Goal: Transaction & Acquisition: Book appointment/travel/reservation

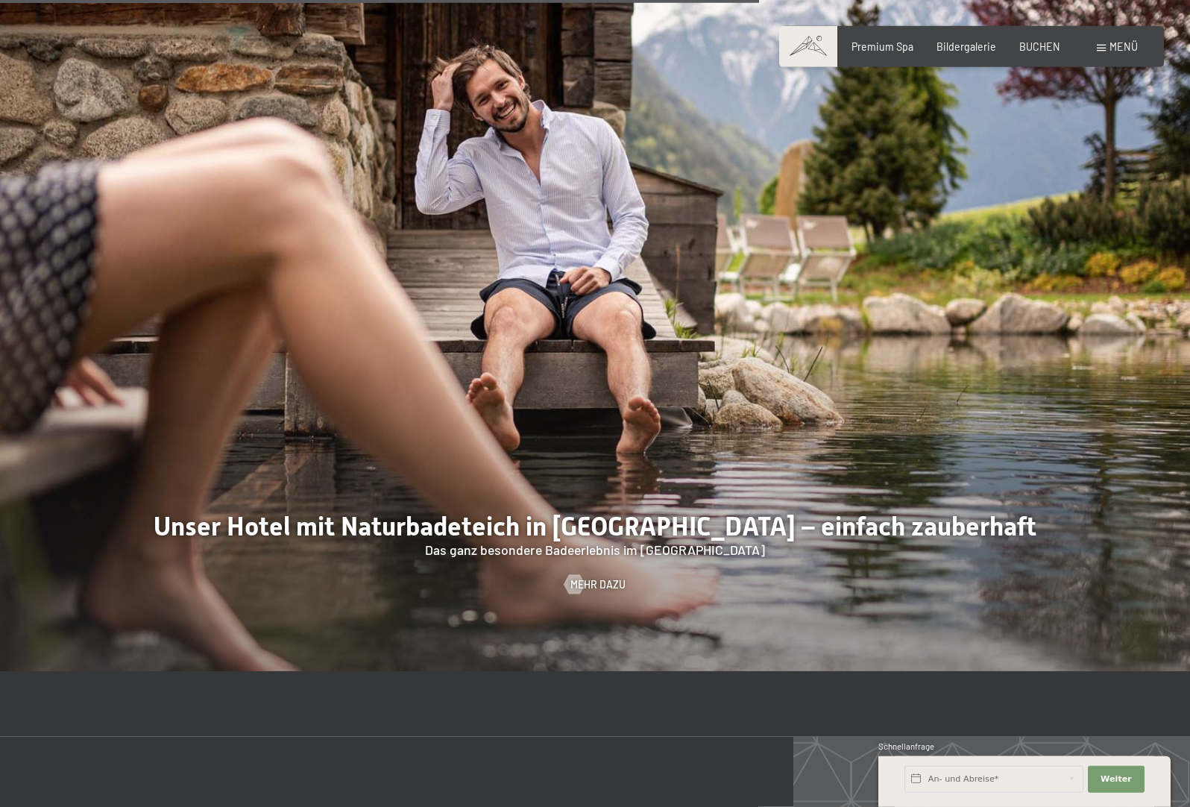
scroll to position [5703, 0]
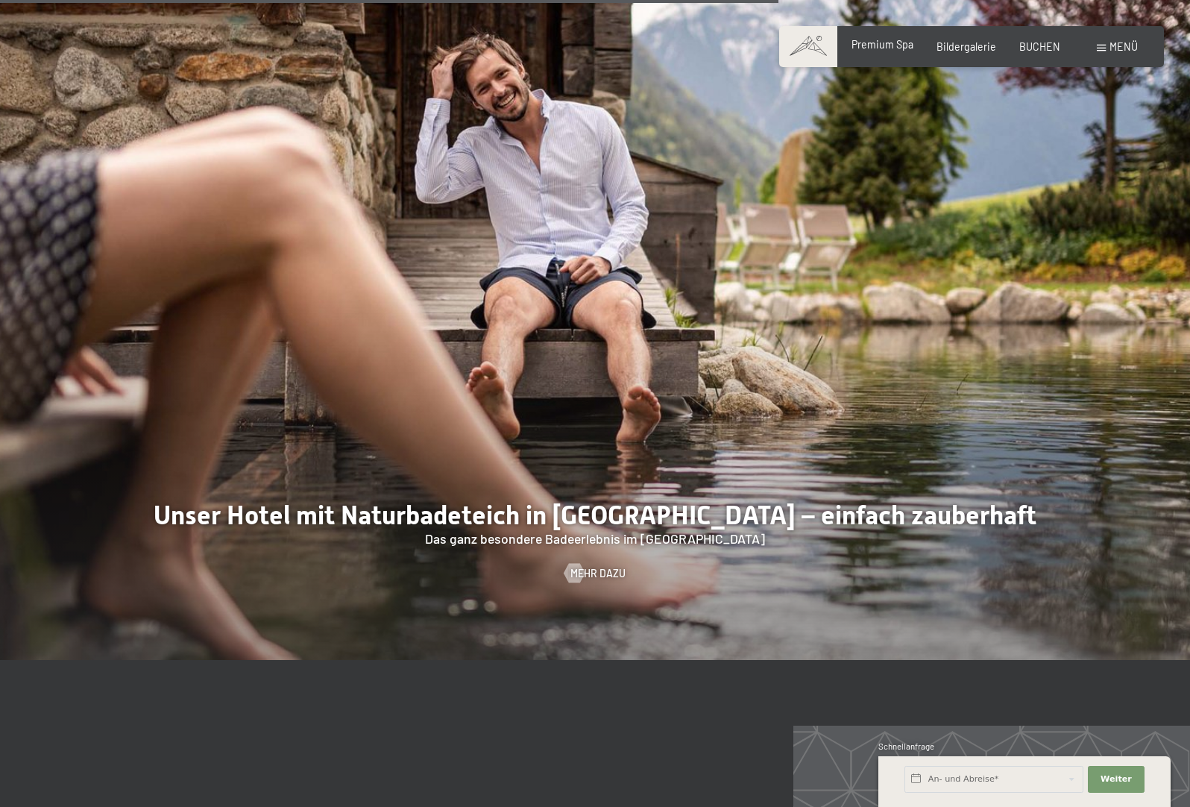
click at [898, 41] on span "Premium Spa" at bounding box center [882, 44] width 62 height 13
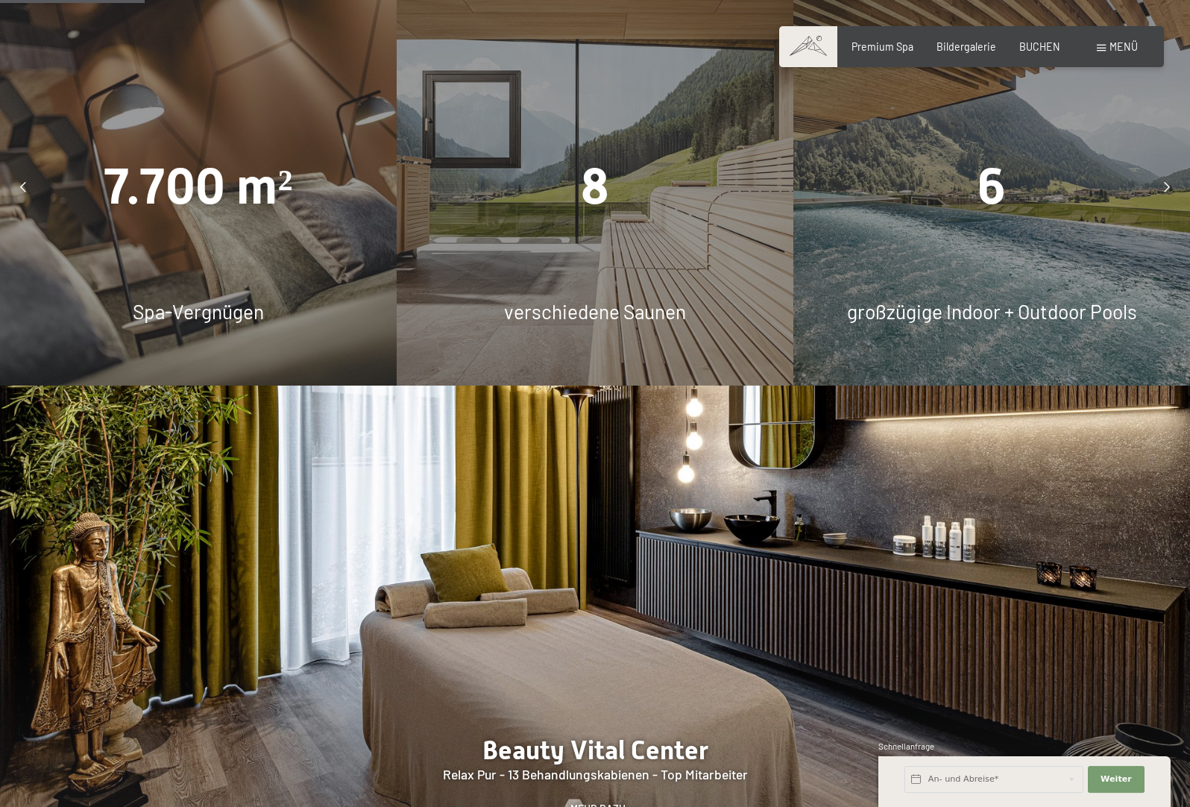
scroll to position [1217, 0]
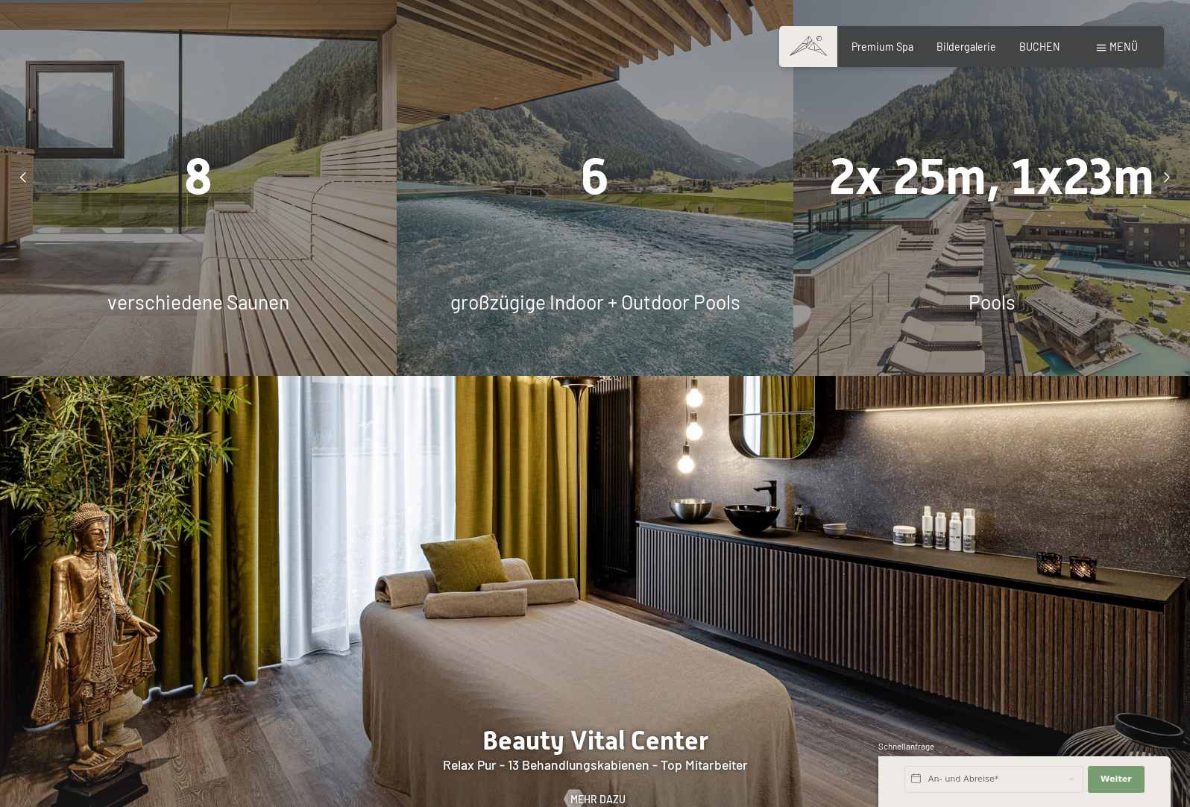
click at [567, 149] on div "6" at bounding box center [595, 177] width 397 height 70
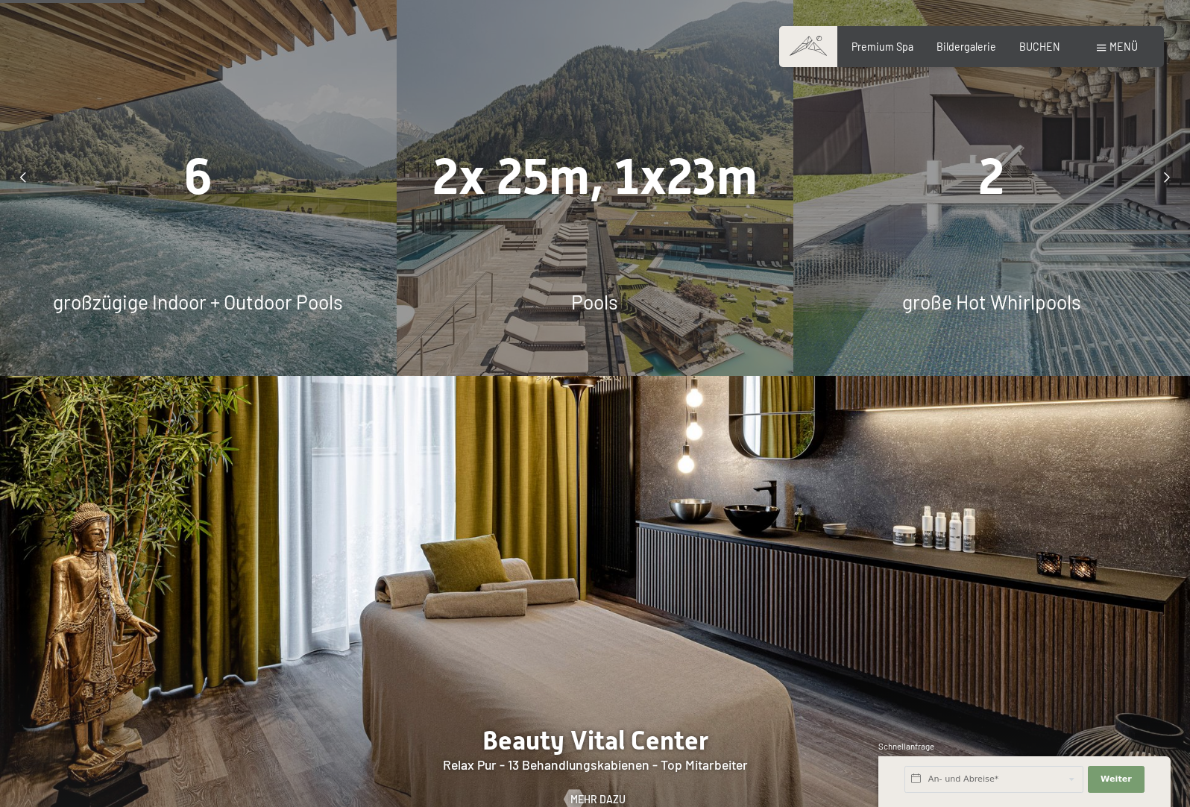
click at [230, 217] on div "6 großzügige Indoor + Outdoor Pools" at bounding box center [198, 177] width 397 height 397
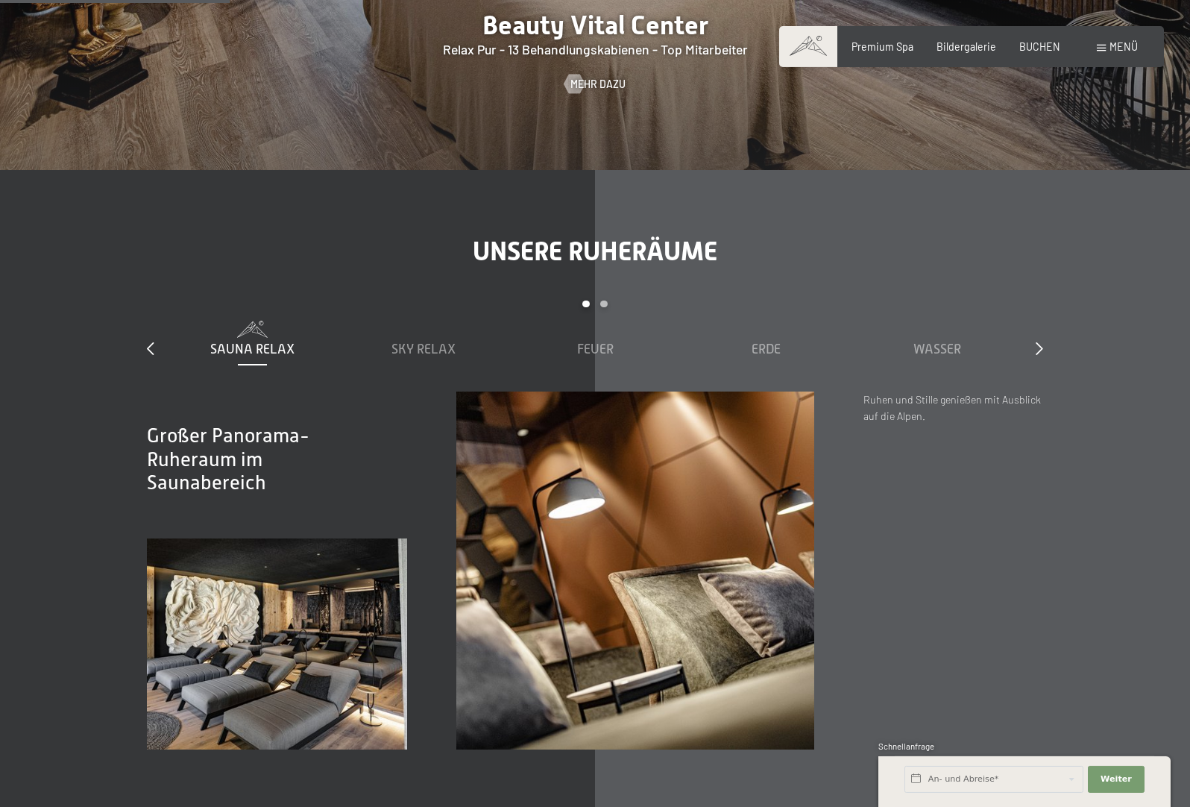
scroll to position [1977, 0]
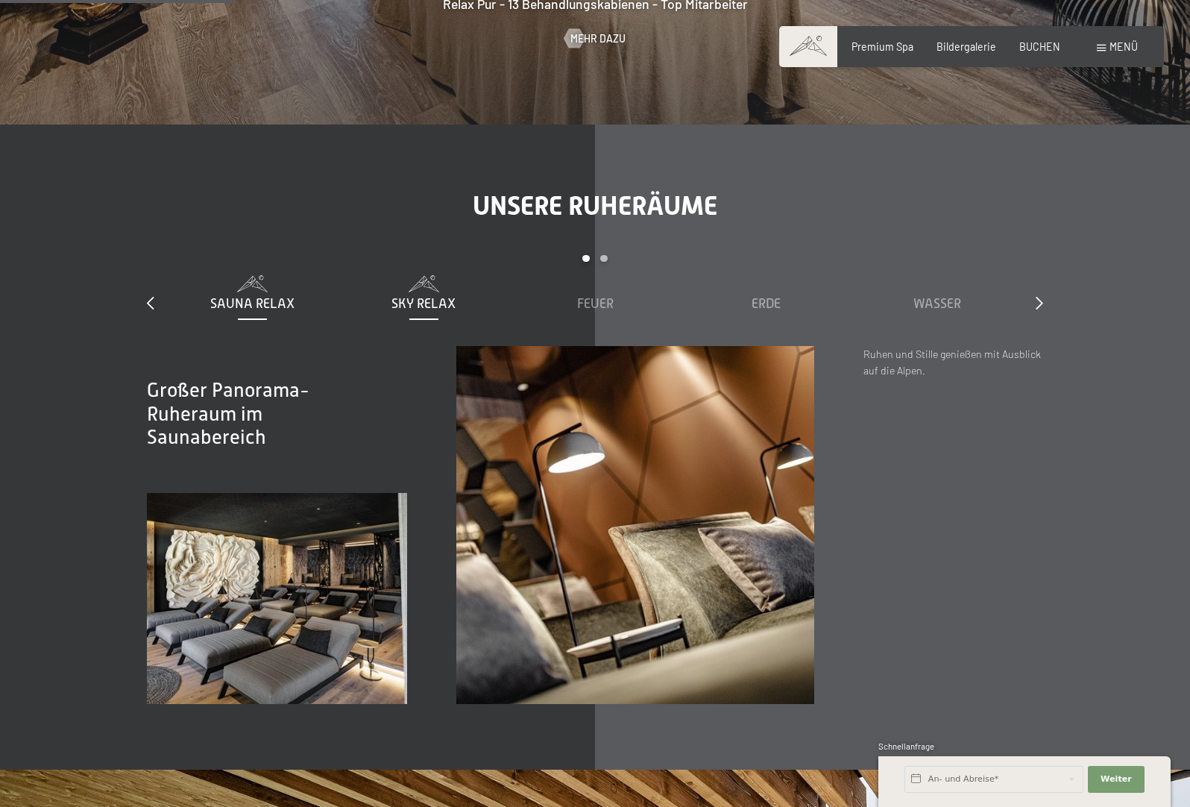
click at [411, 306] on span "Sky Relax" at bounding box center [423, 303] width 64 height 15
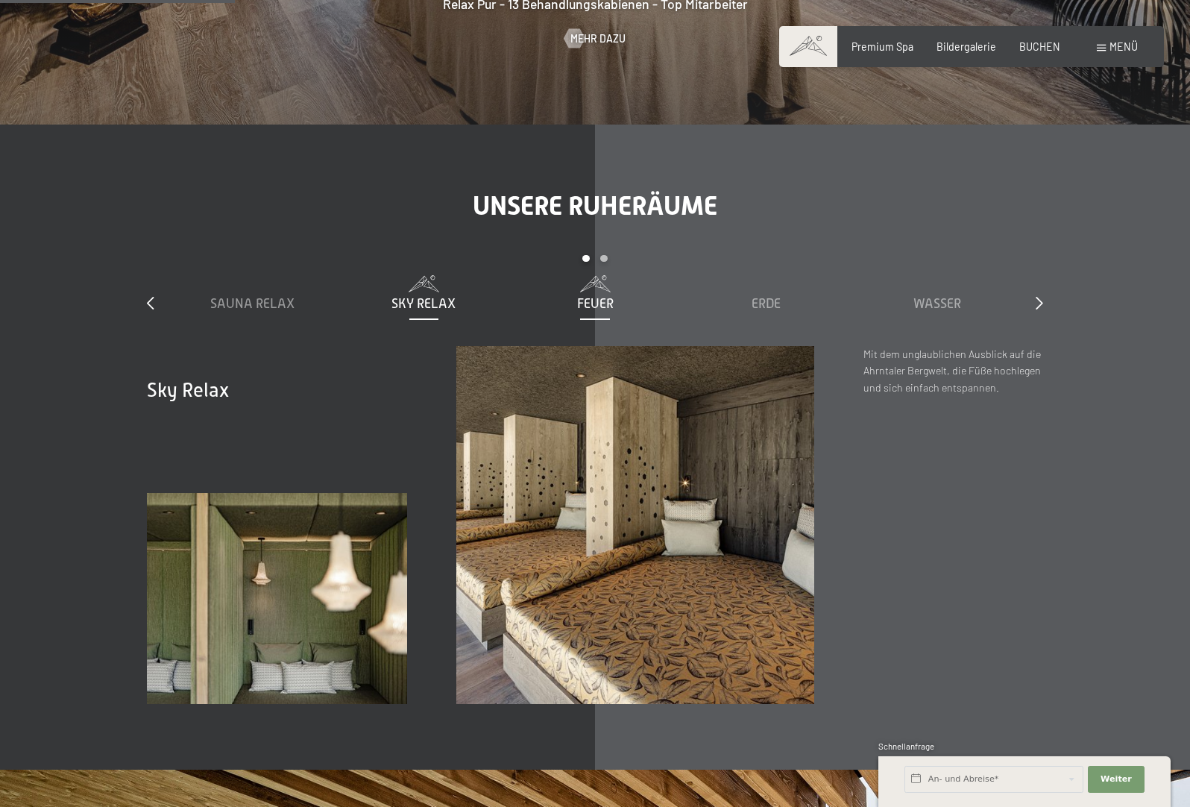
click at [567, 302] on div "Feuer" at bounding box center [595, 303] width 158 height 19
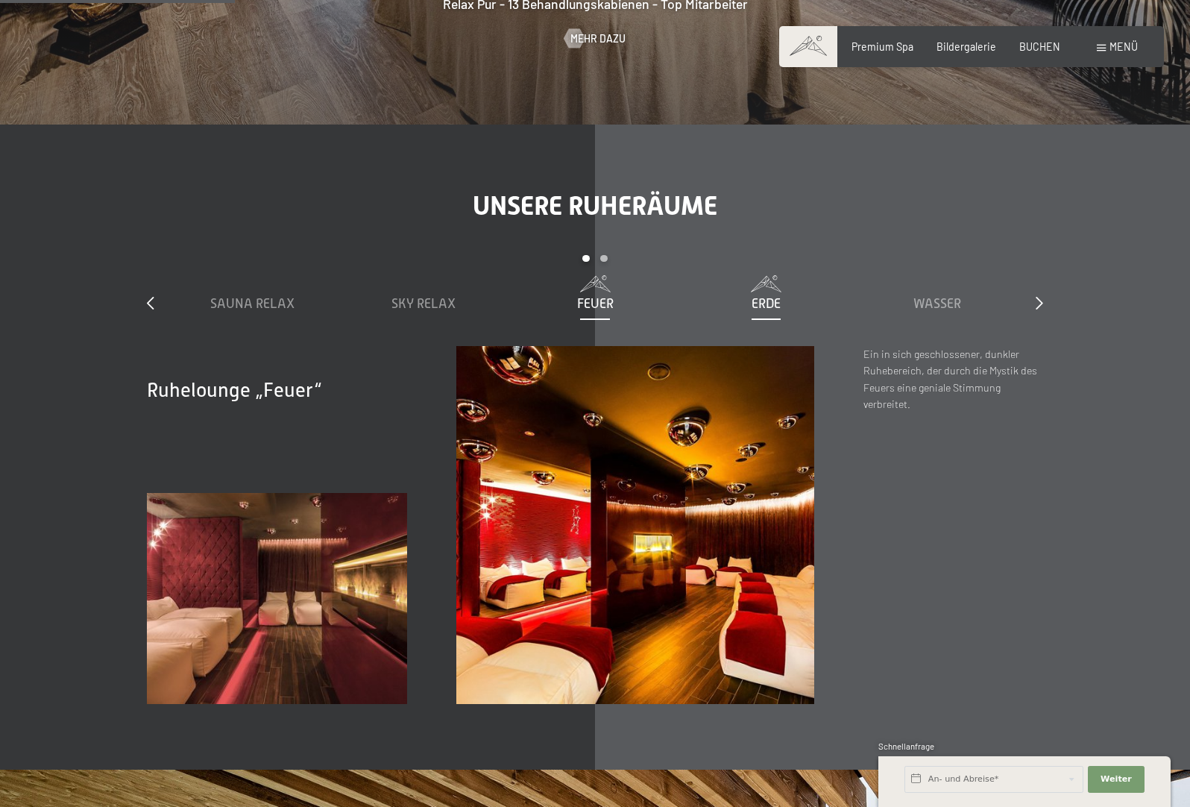
click at [769, 308] on span "Erde" at bounding box center [765, 303] width 29 height 15
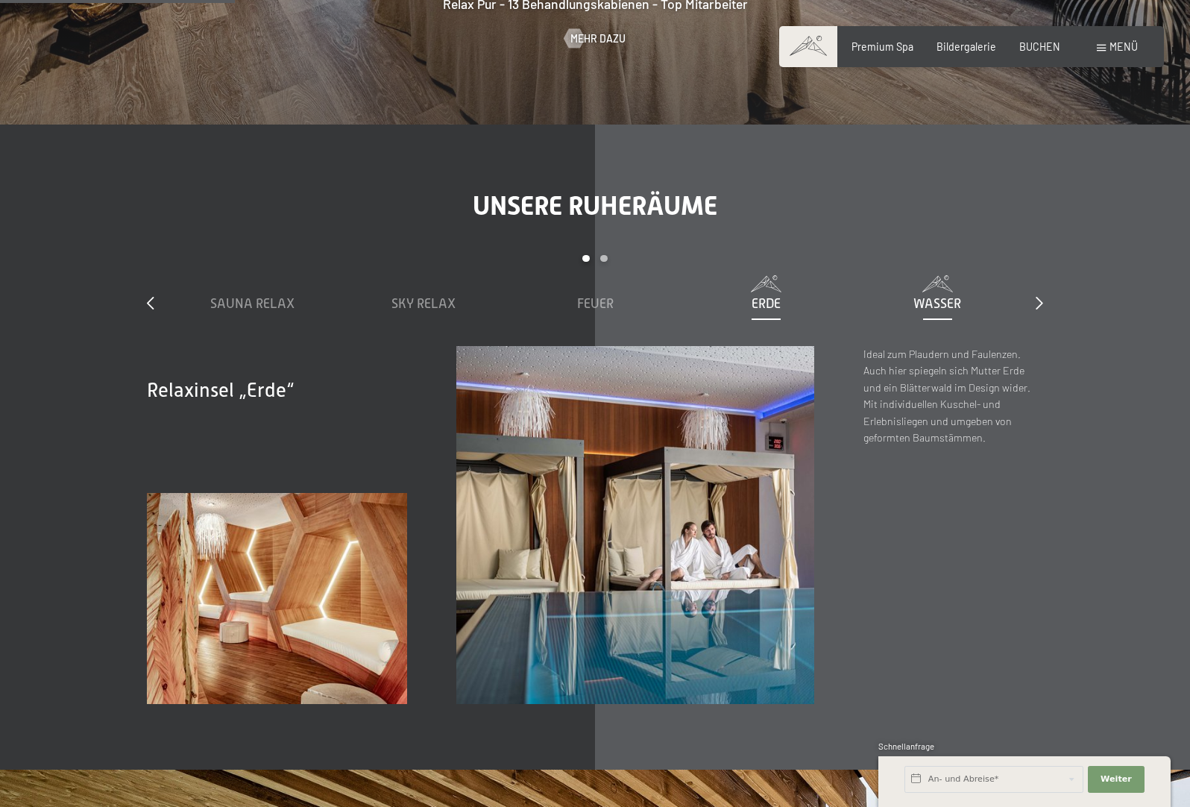
click at [952, 300] on span "Wasser" at bounding box center [937, 303] width 48 height 15
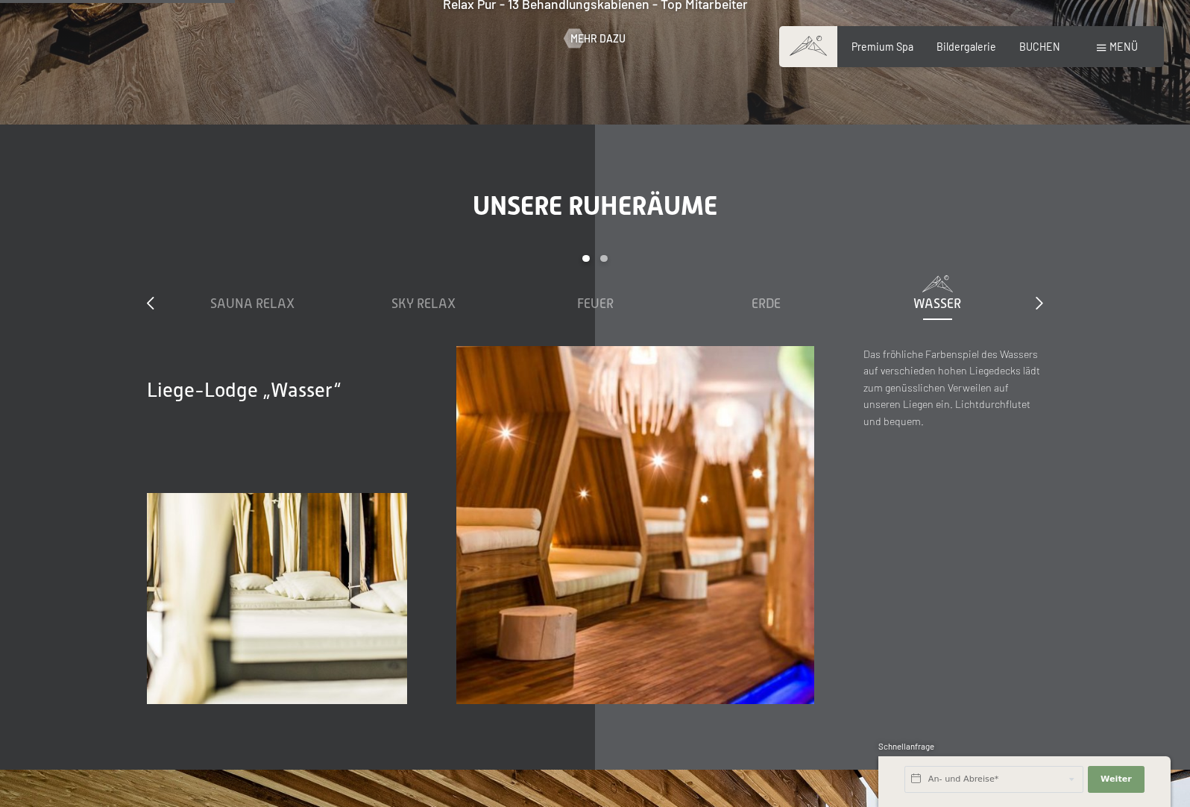
click at [1043, 302] on div "Unsere Ruheräume slide 1 to 5 of 7 Sauna Relax Sky Relax Feuer Erde Wasser Luft…" at bounding box center [595, 447] width 994 height 514
click at [1040, 307] on icon at bounding box center [1038, 302] width 7 height 13
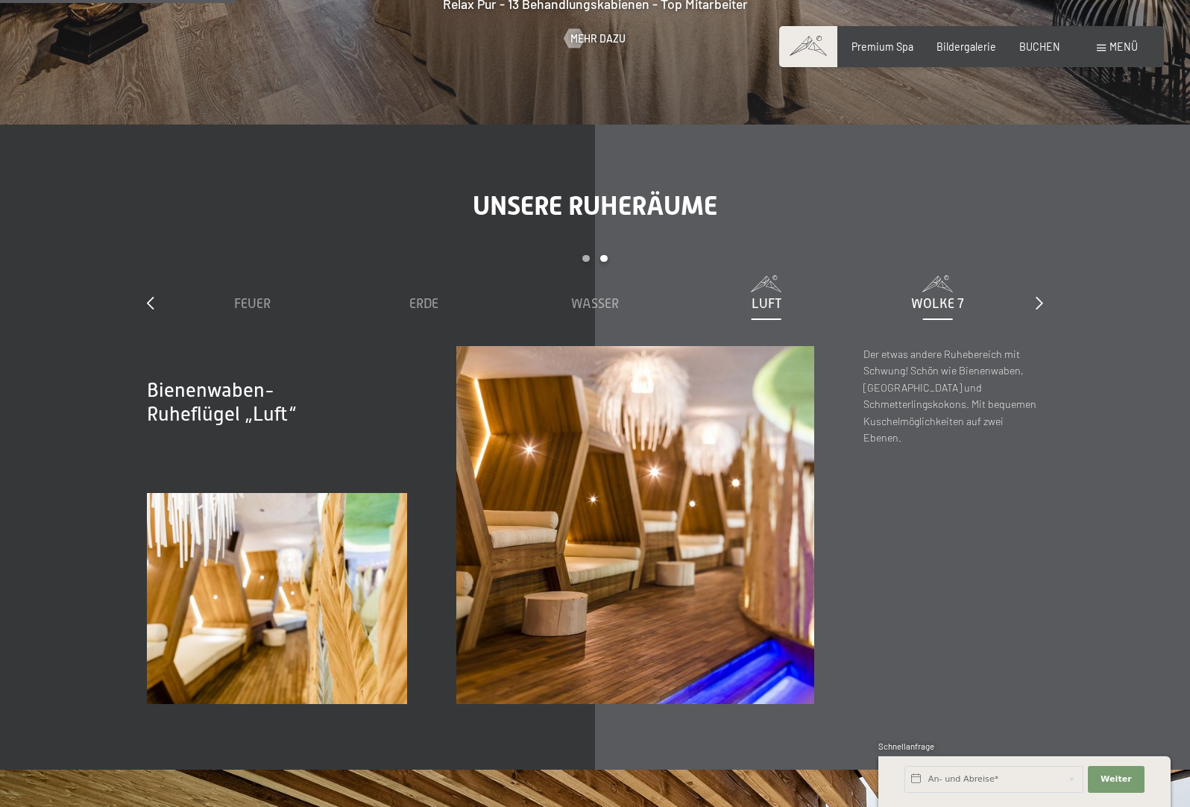
click at [936, 303] on span "Wolke 7" at bounding box center [937, 303] width 53 height 15
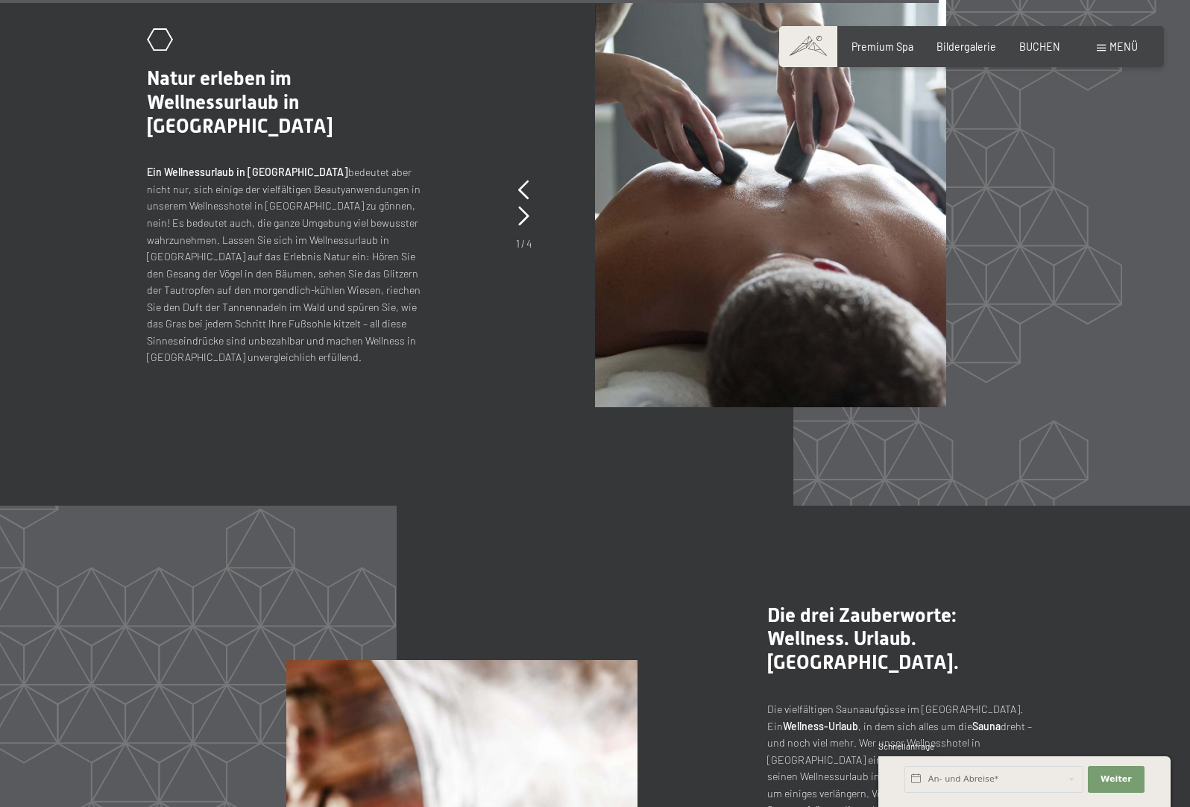
scroll to position [7148, 0]
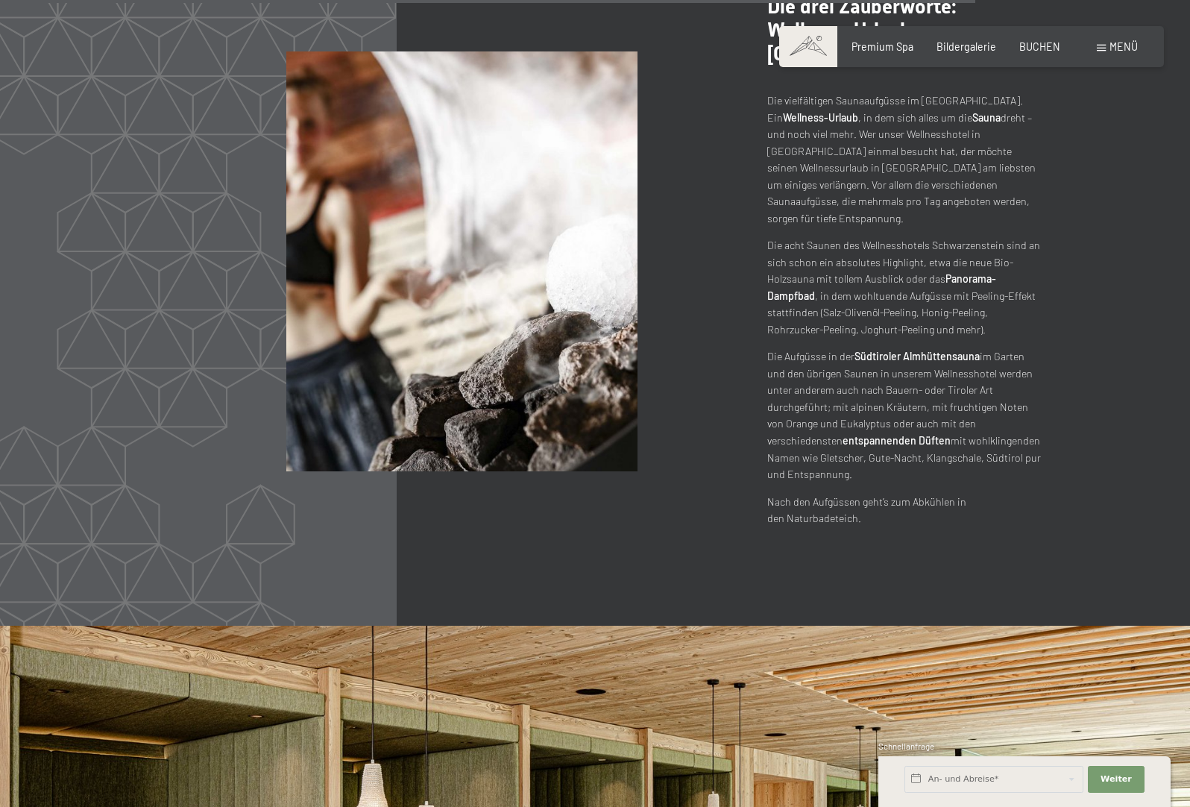
click at [1114, 52] on span "Menü" at bounding box center [1123, 46] width 28 height 13
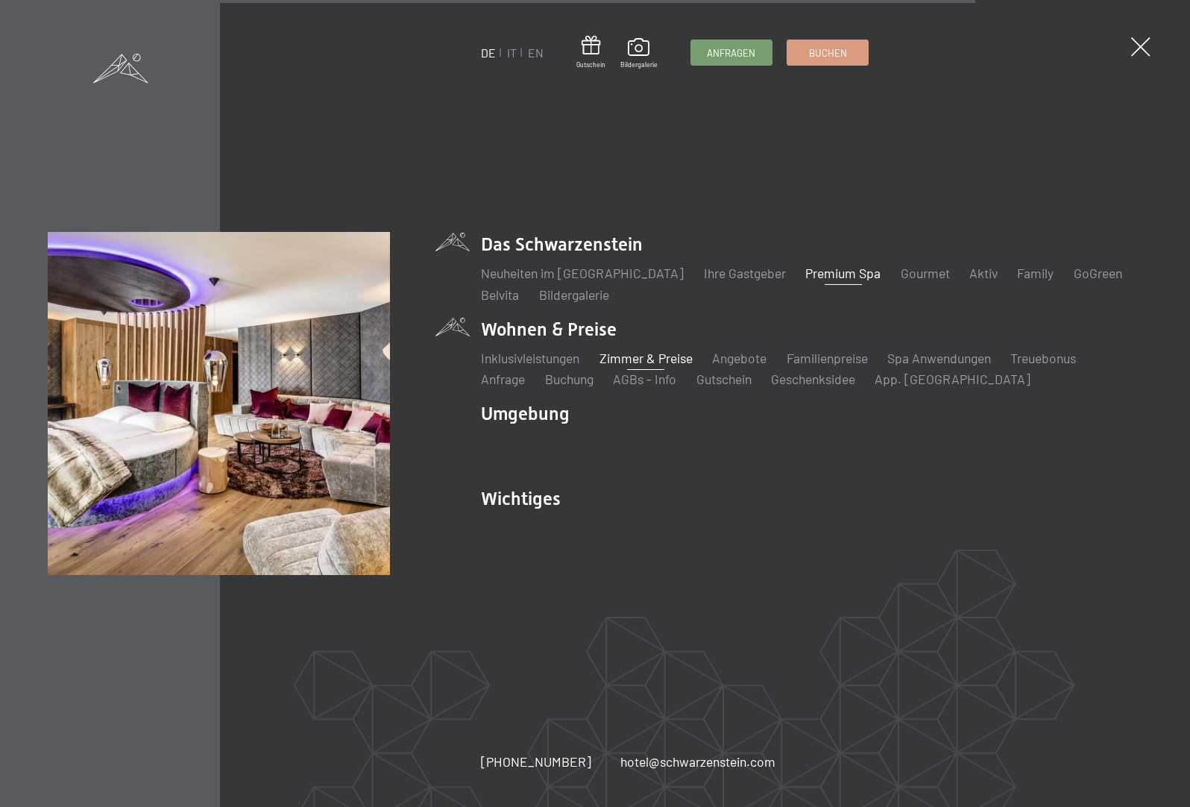
click at [634, 359] on link "Zimmer & Preise" at bounding box center [645, 358] width 93 height 16
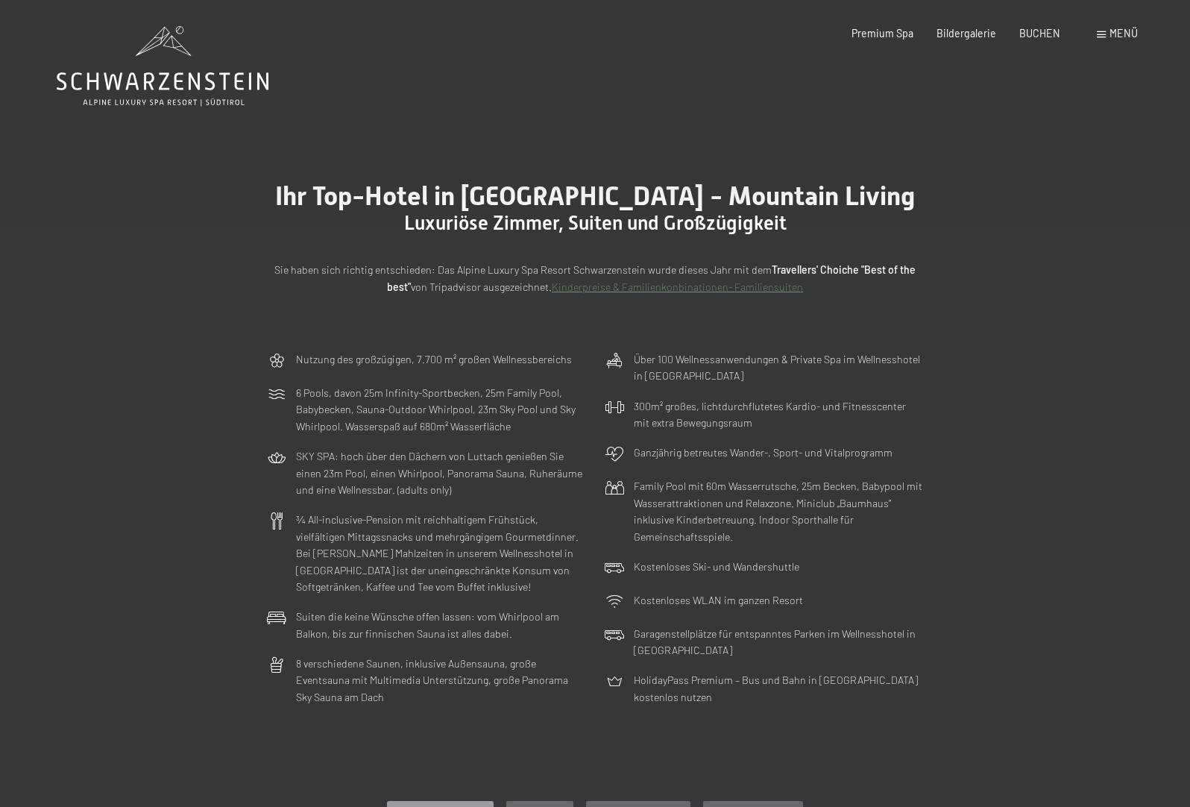
click at [462, 358] on p "Nutzung des großzügigen, 7.700 m² großen Wellnessbereichs" at bounding box center [434, 359] width 276 height 17
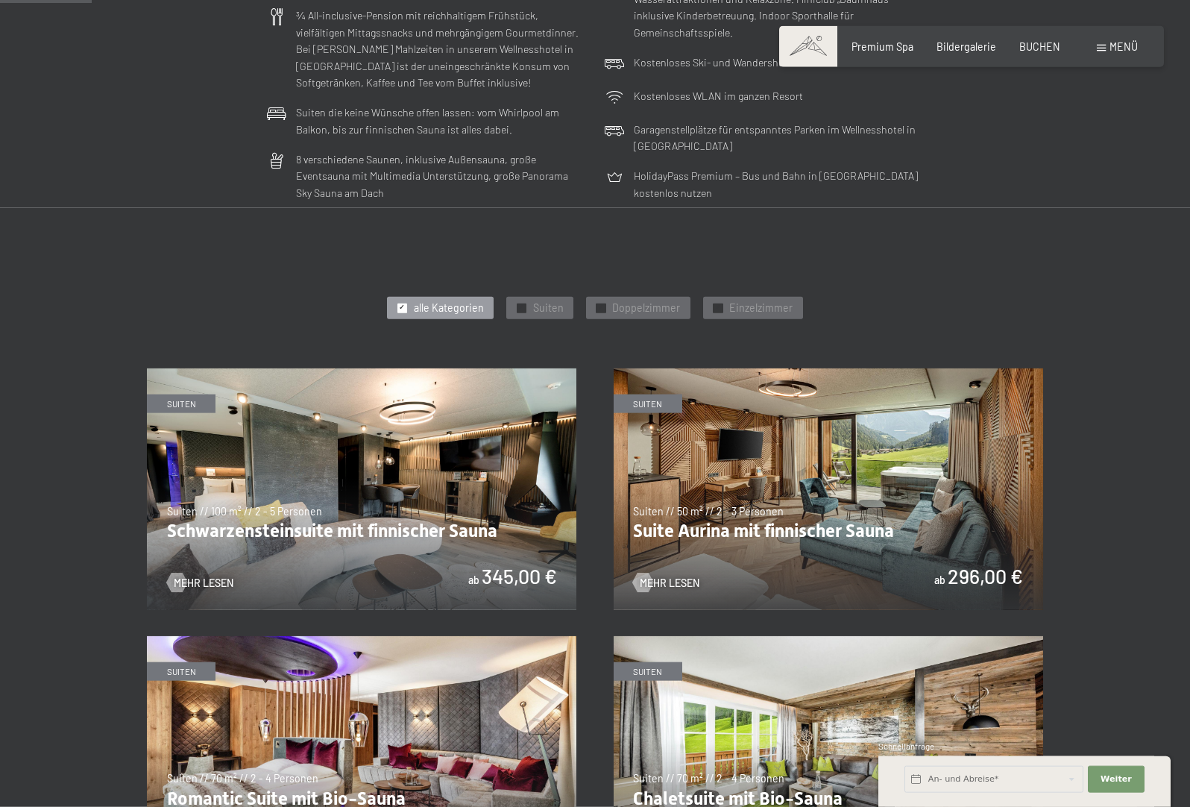
scroll to position [532, 0]
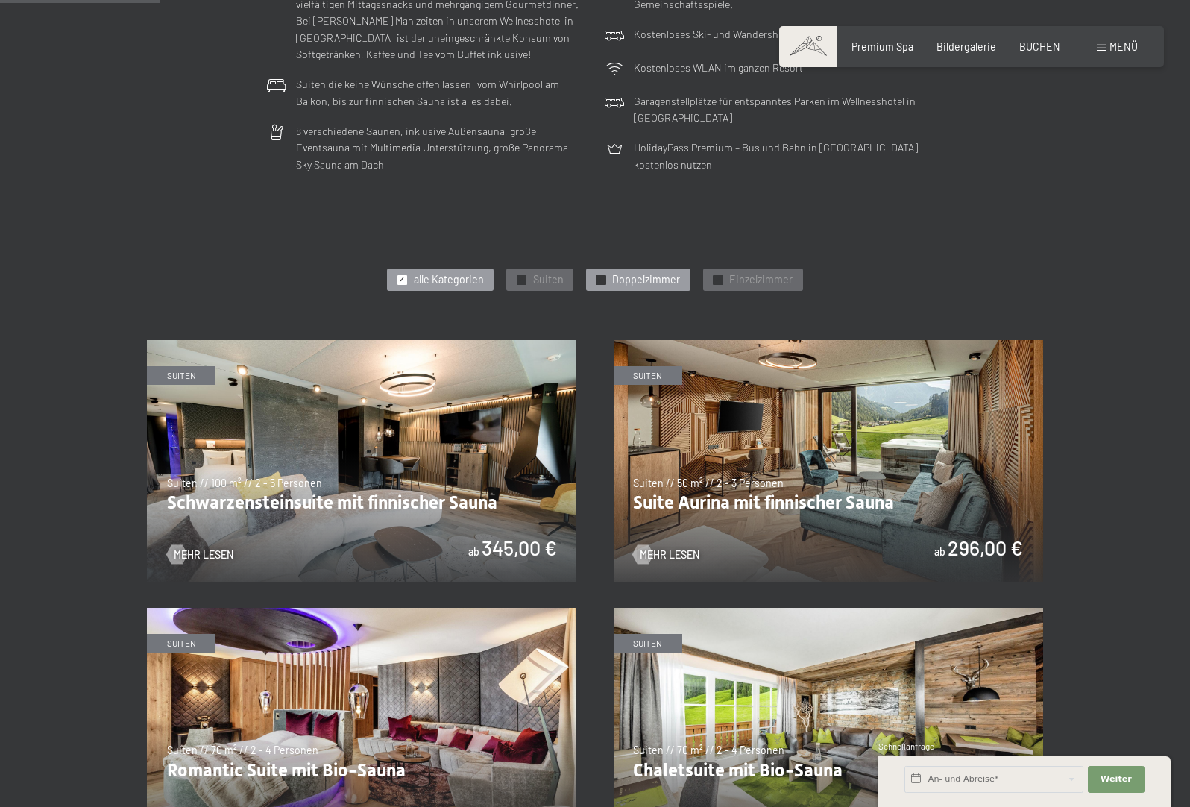
click at [645, 283] on span "Doppelzimmer" at bounding box center [646, 279] width 68 height 15
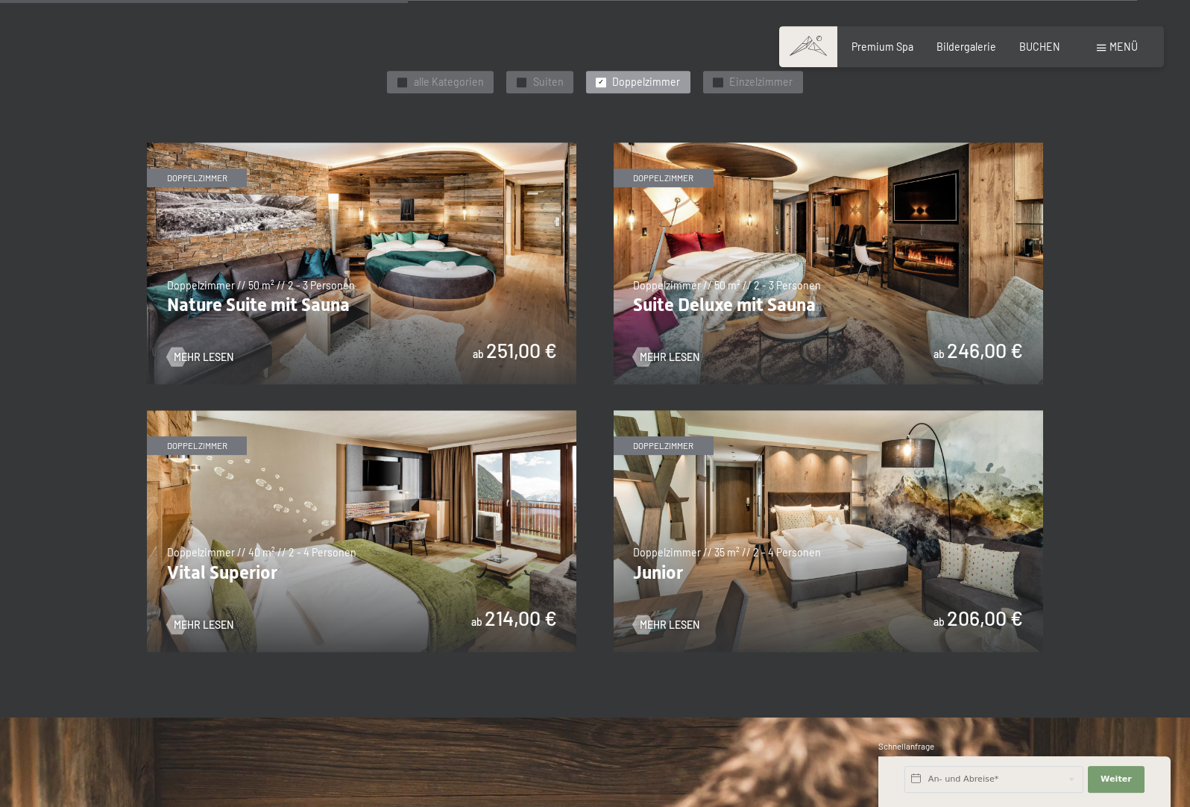
scroll to position [684, 0]
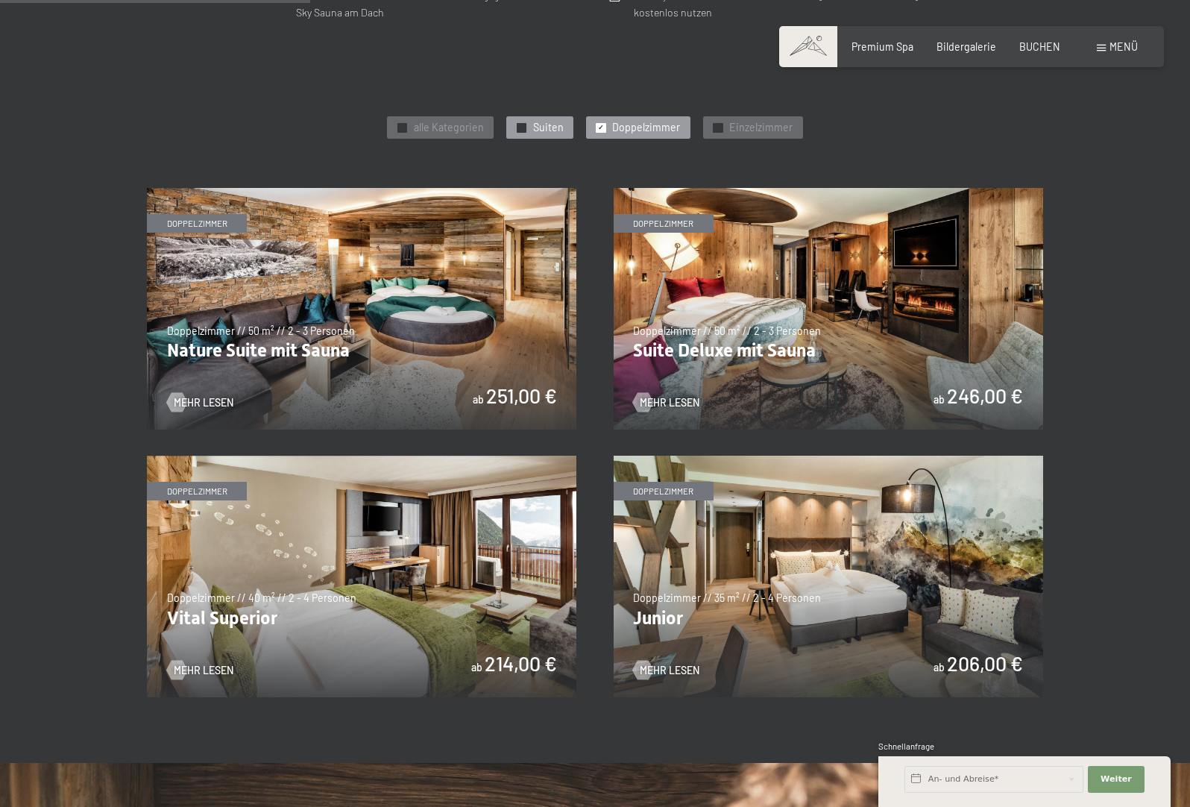
drag, startPoint x: 537, startPoint y: 135, endPoint x: 564, endPoint y: 143, distance: 28.1
click at [537, 136] on div "✓ Suiten" at bounding box center [539, 127] width 66 height 22
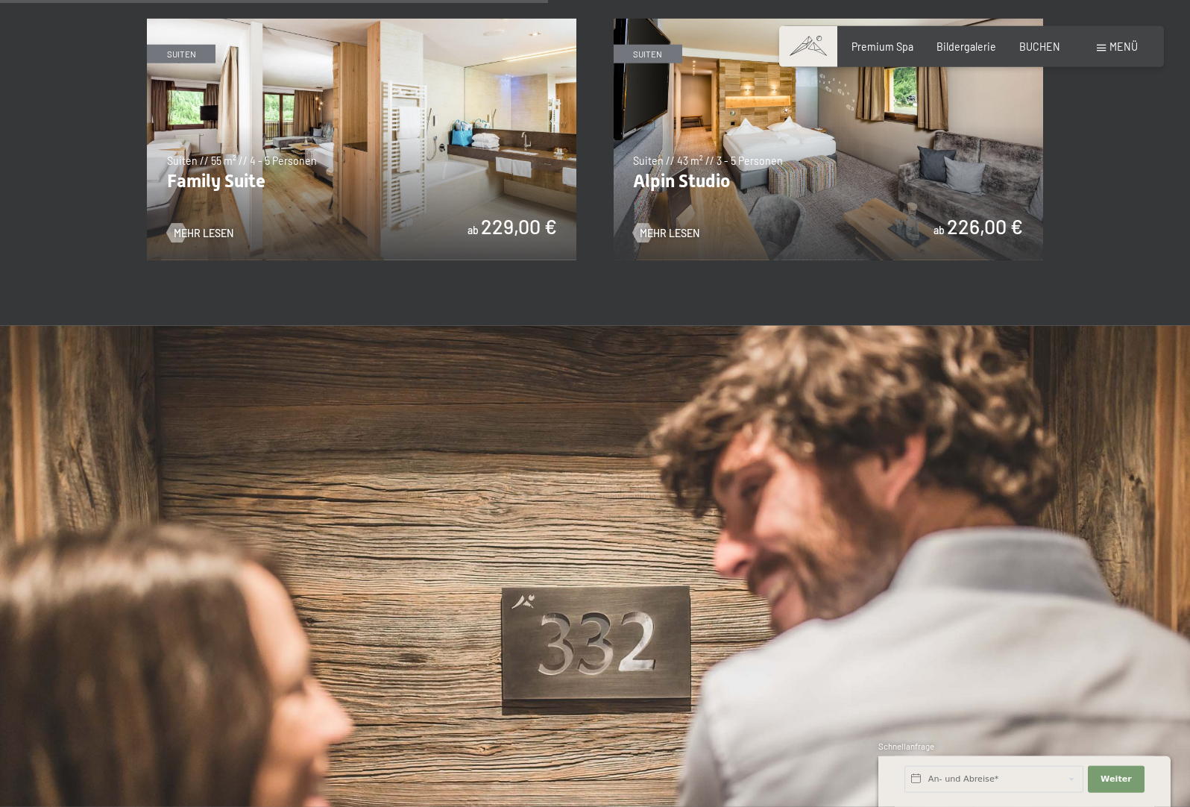
scroll to position [1293, 0]
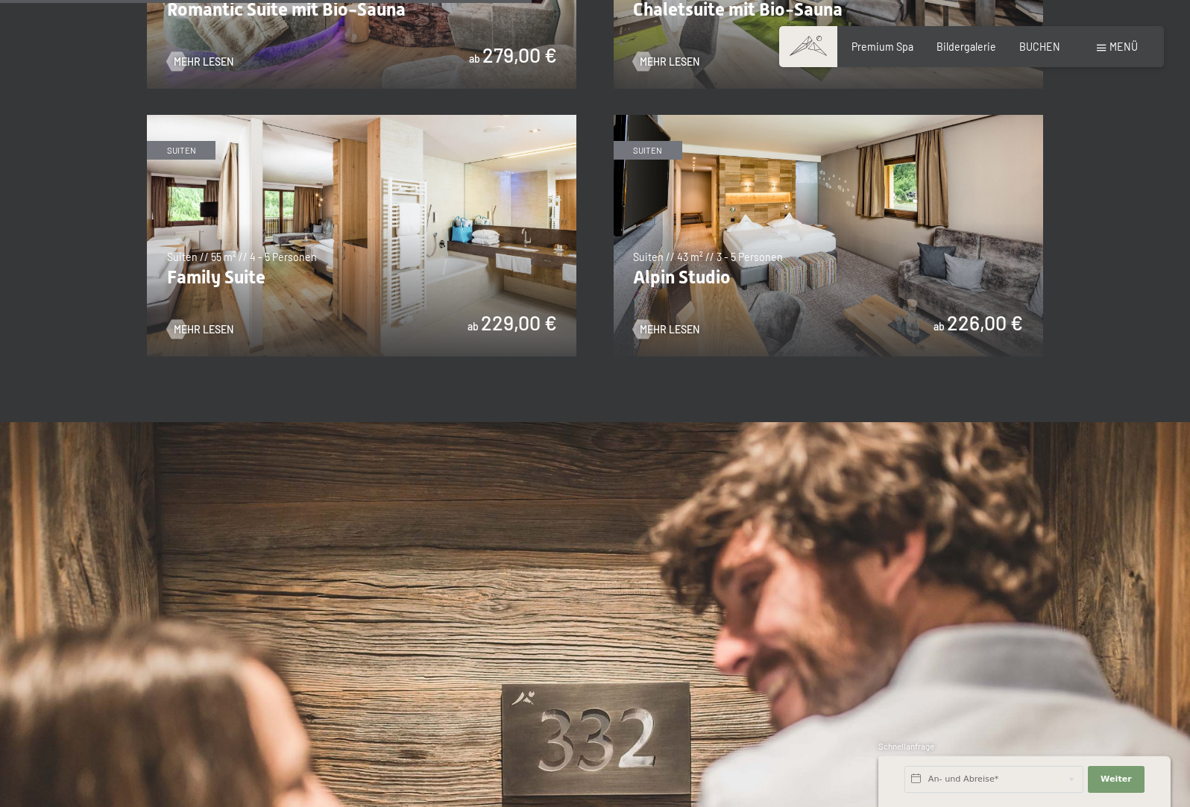
click at [401, 253] on img at bounding box center [361, 236] width 429 height 242
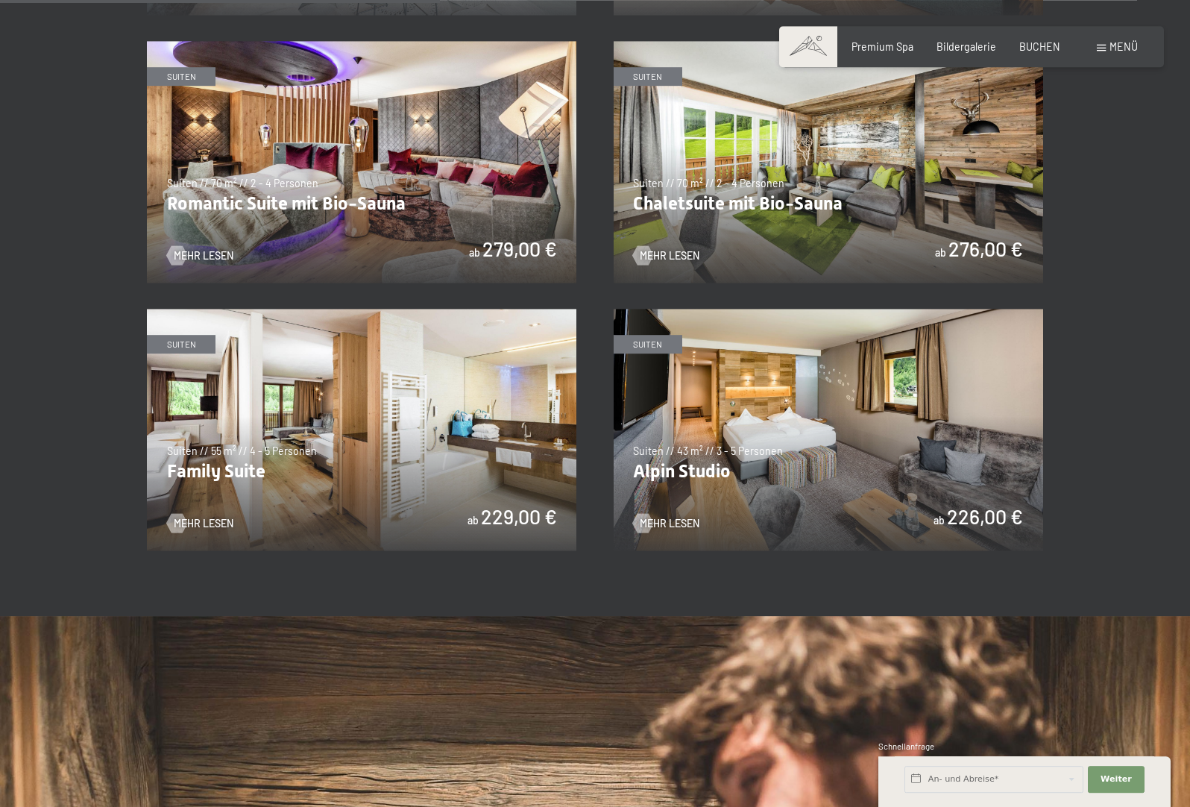
scroll to position [1065, 0]
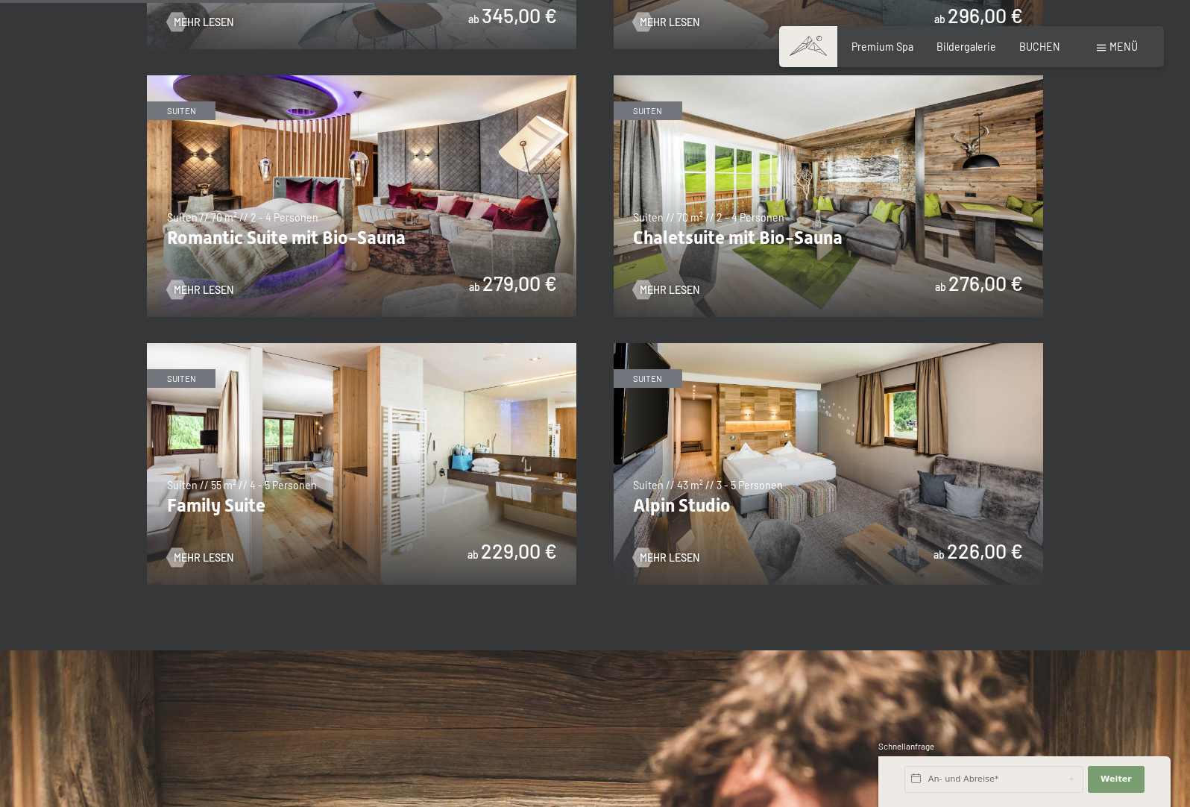
click at [890, 215] on img at bounding box center [828, 196] width 429 height 242
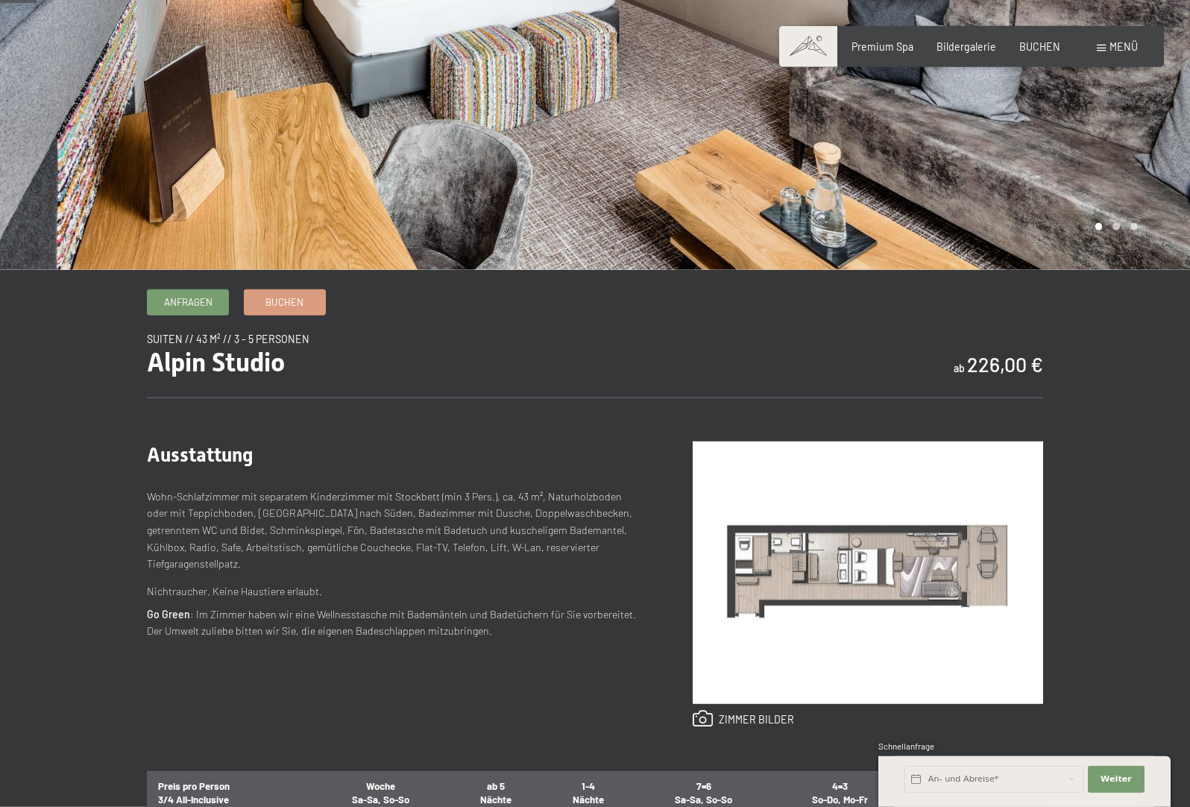
scroll to position [380, 0]
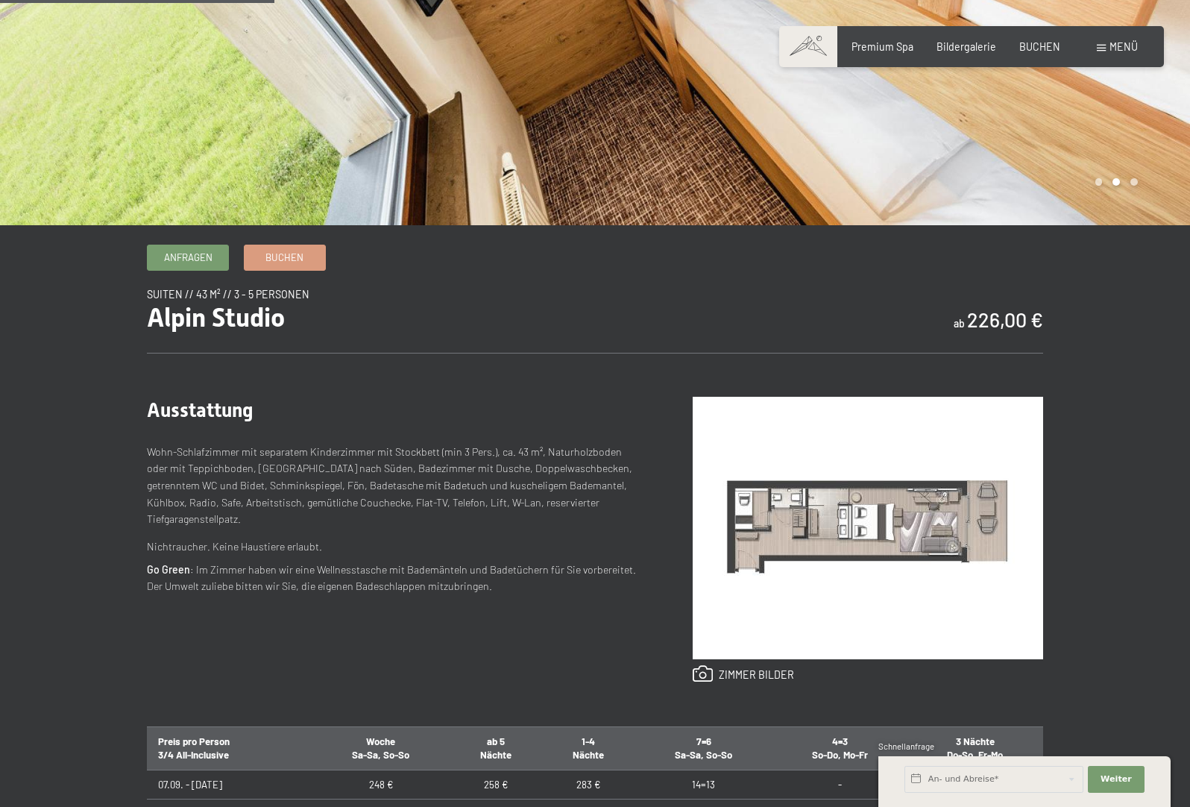
click at [856, 532] on img at bounding box center [868, 528] width 350 height 262
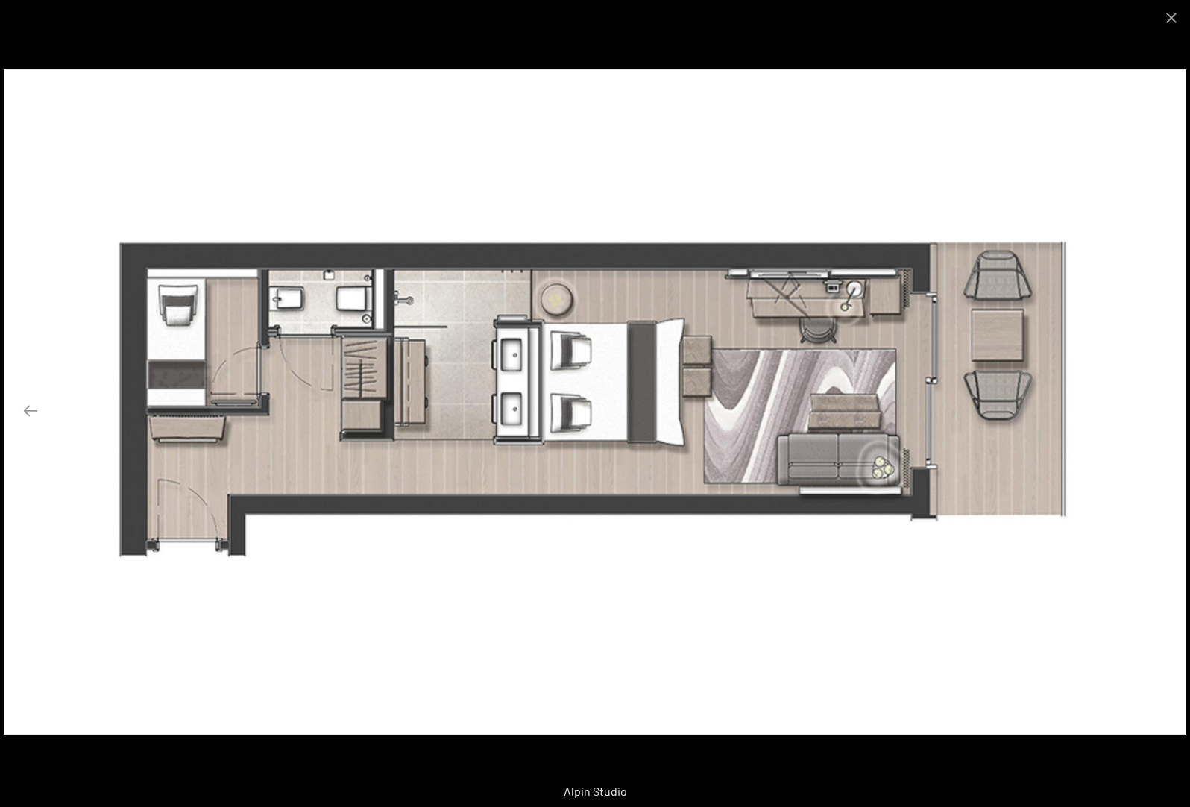
click at [1154, 409] on button "Next slide" at bounding box center [1159, 410] width 31 height 29
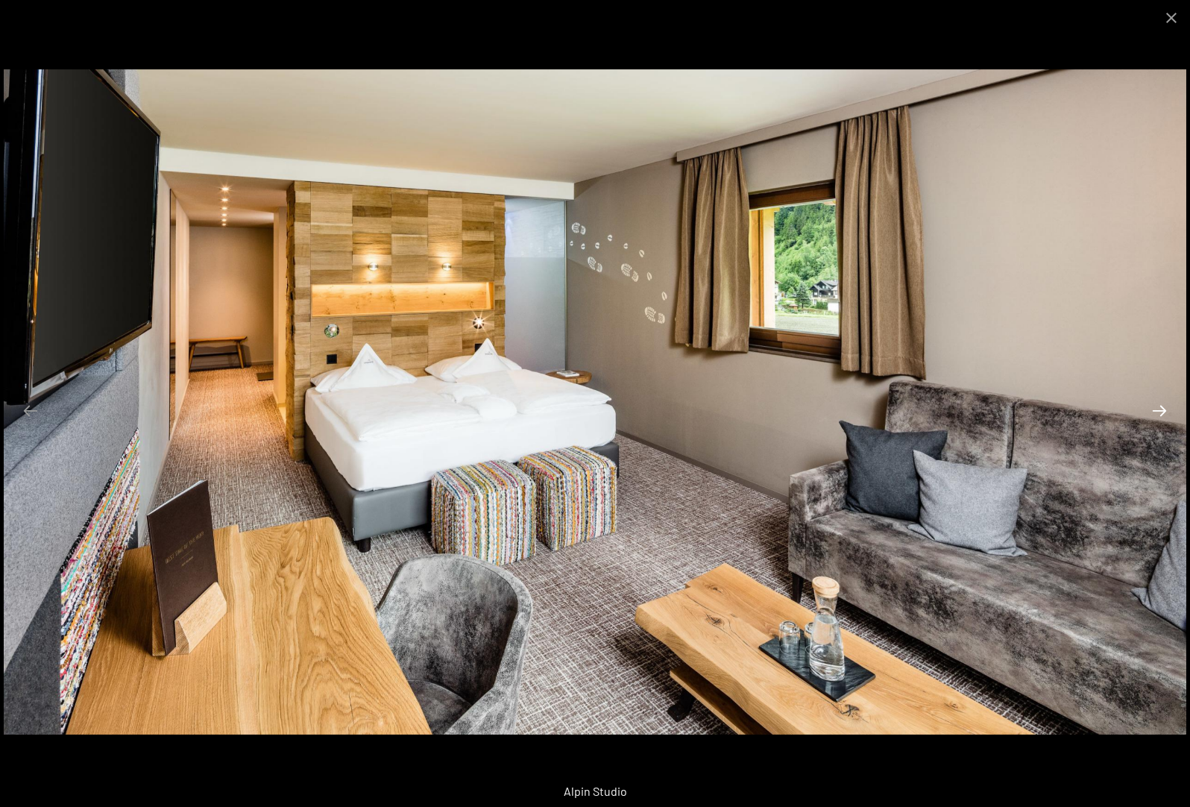
click at [1154, 409] on button "Next slide" at bounding box center [1159, 410] width 31 height 29
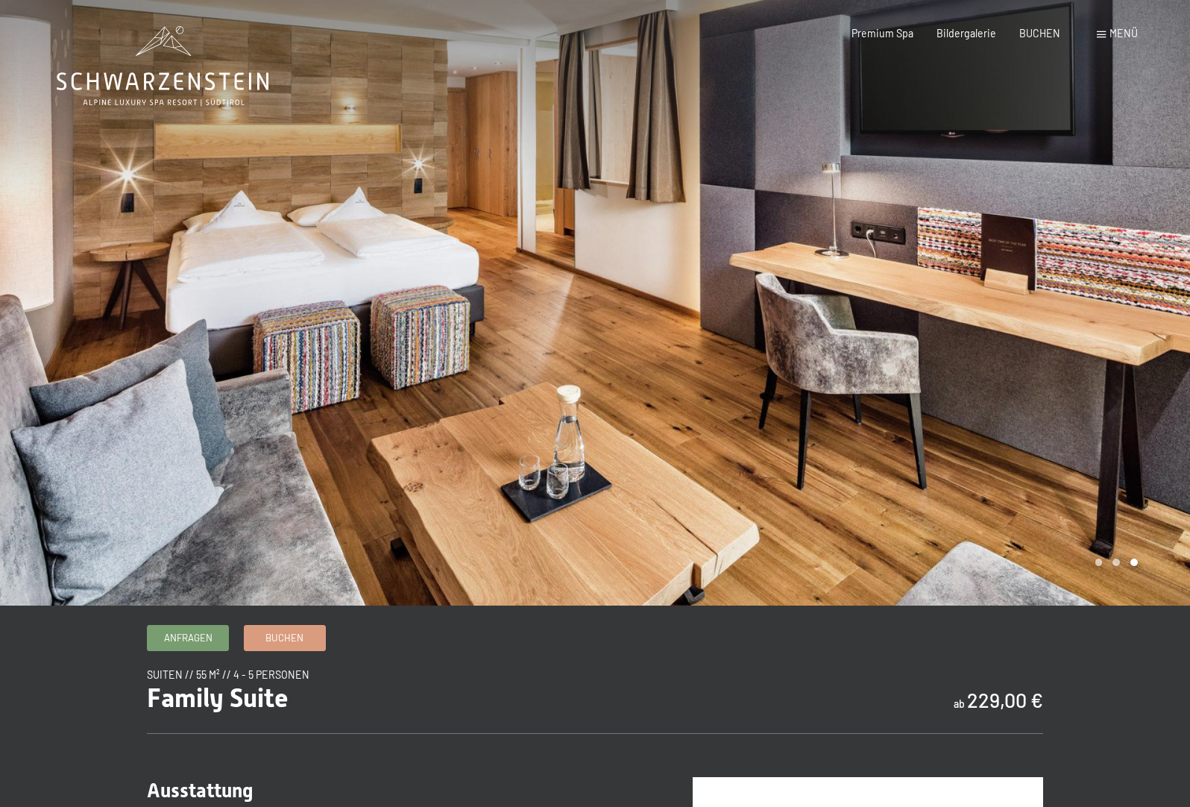
click at [590, 344] on div at bounding box center [297, 302] width 595 height 605
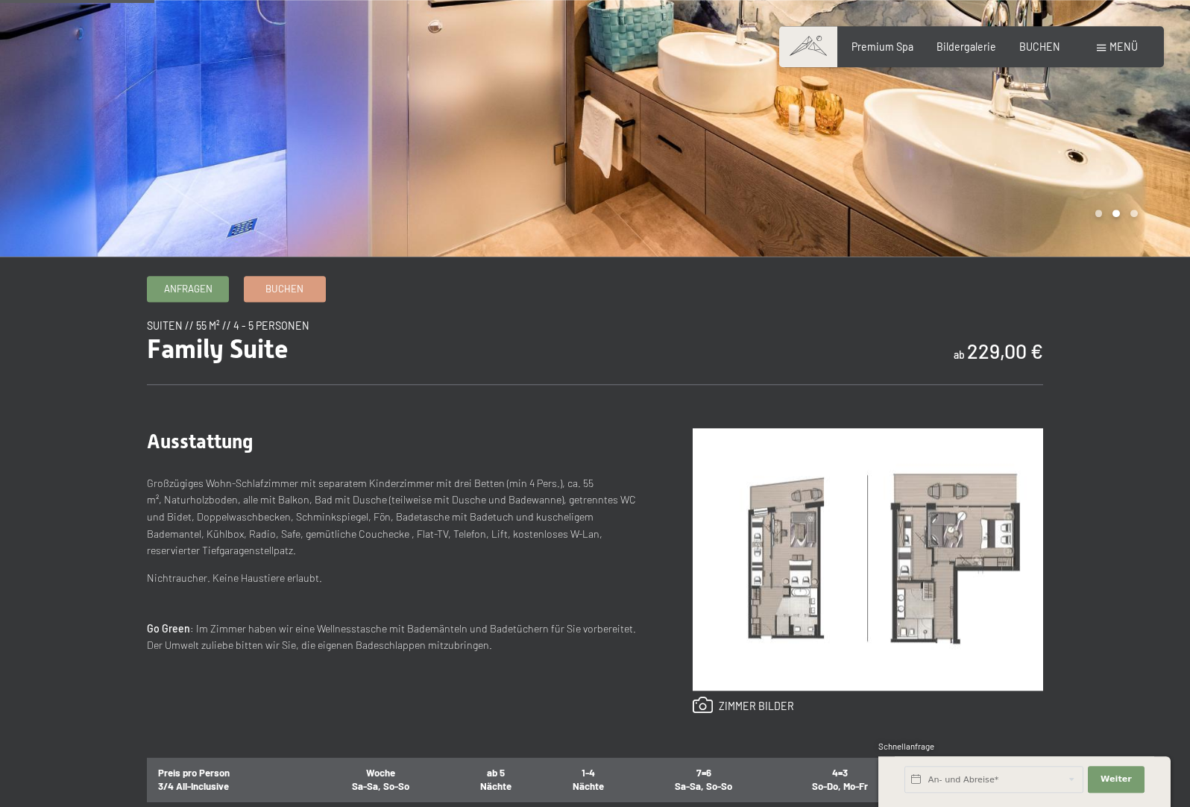
scroll to position [152, 0]
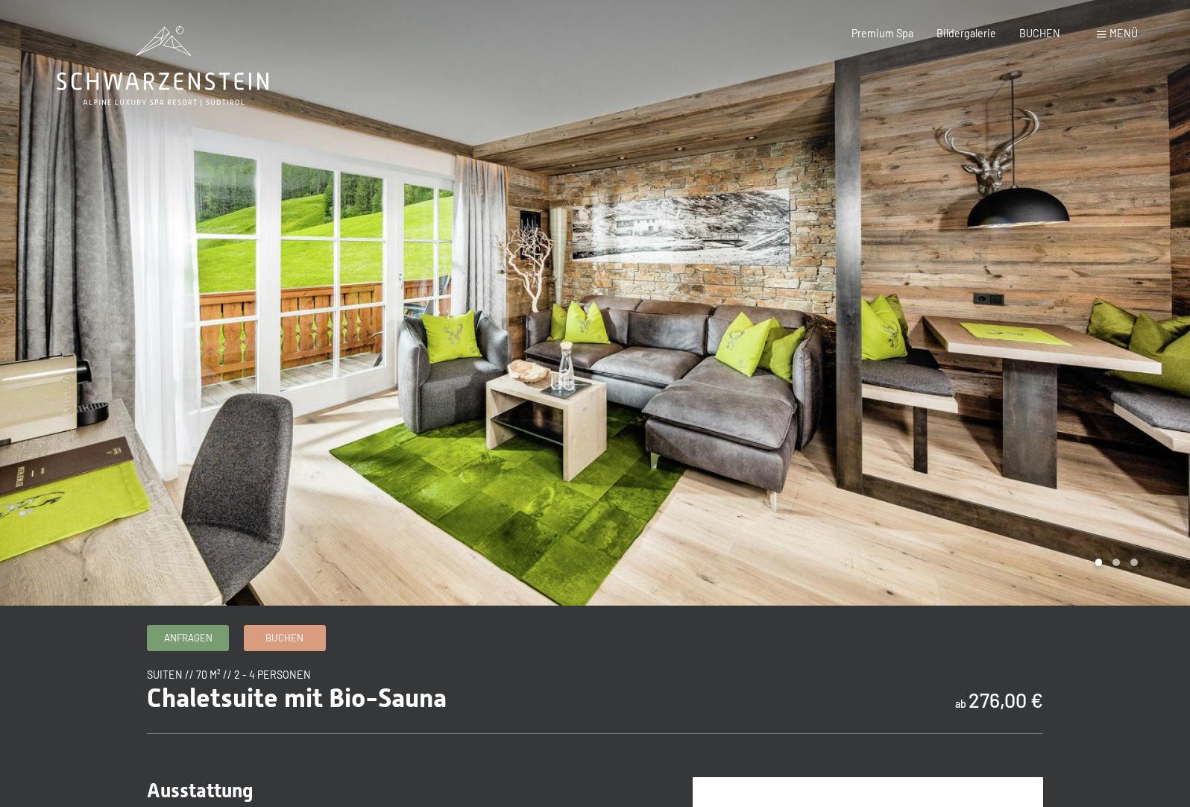
click at [466, 369] on div at bounding box center [297, 302] width 595 height 605
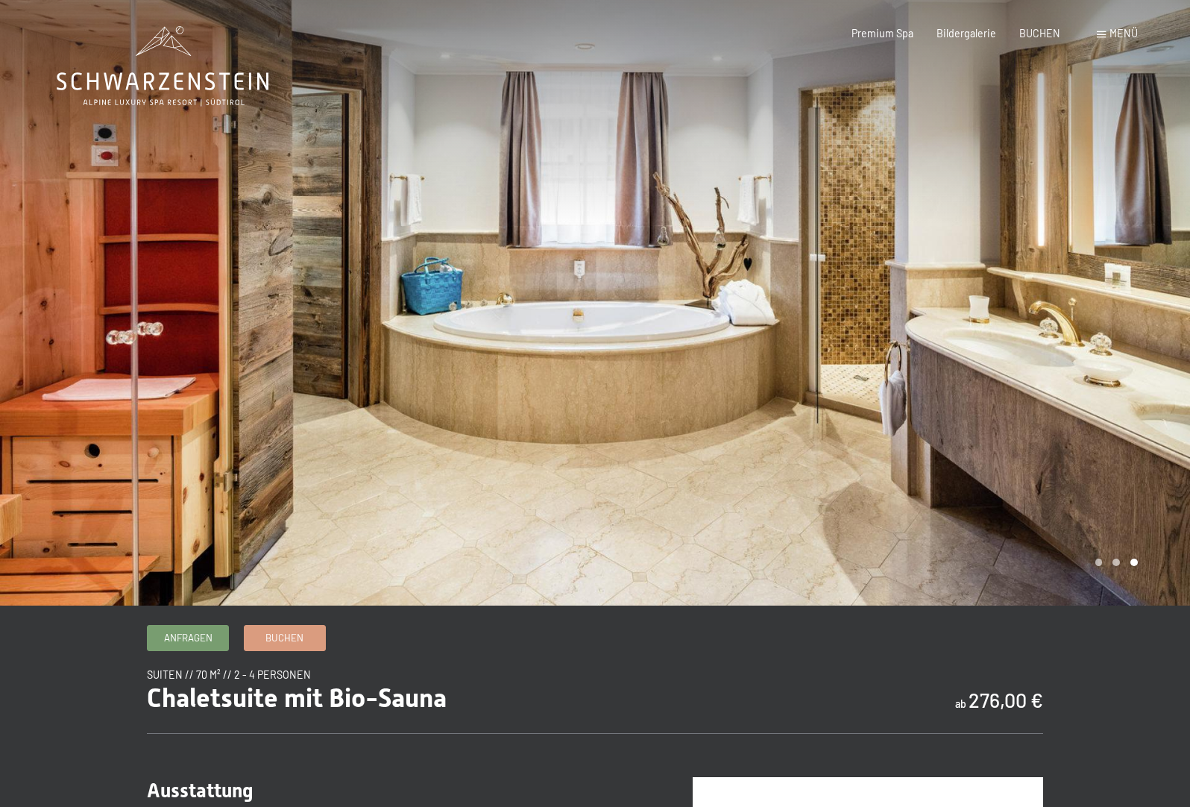
click at [465, 365] on div at bounding box center [297, 302] width 595 height 605
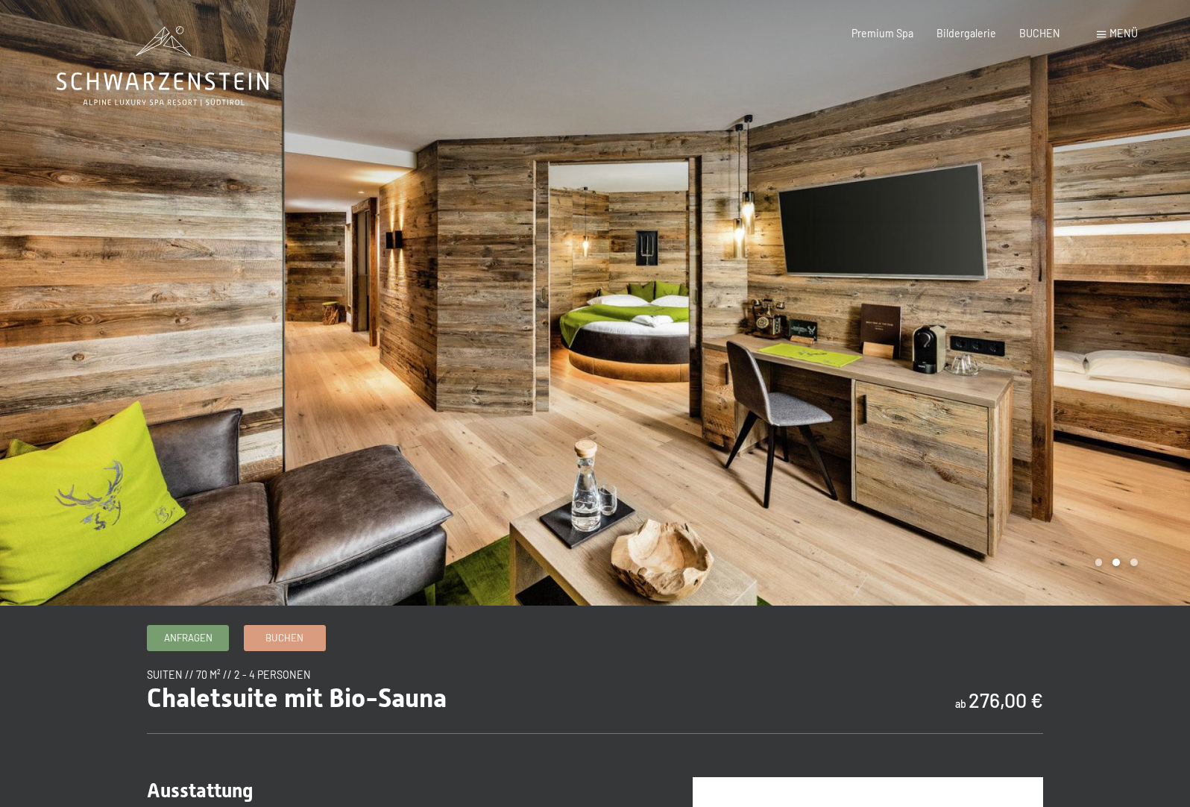
click at [467, 365] on div at bounding box center [297, 302] width 595 height 605
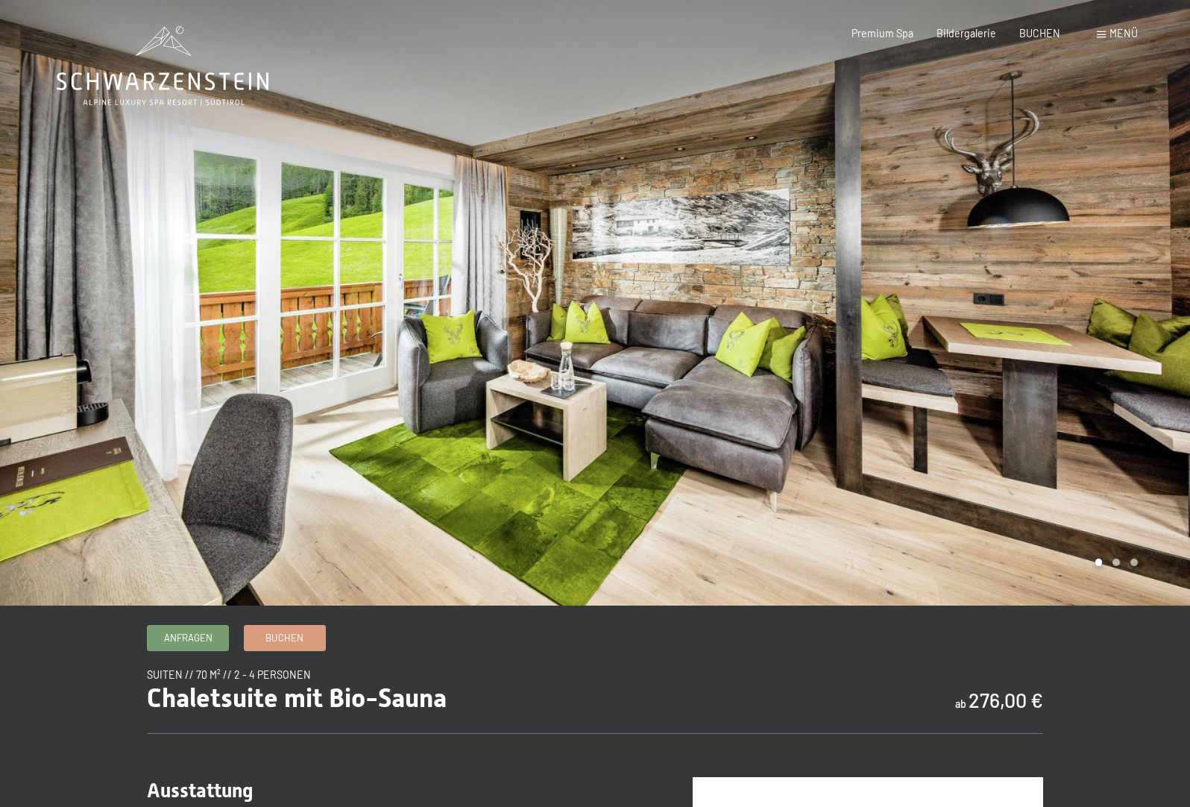
click at [467, 365] on div at bounding box center [297, 302] width 595 height 605
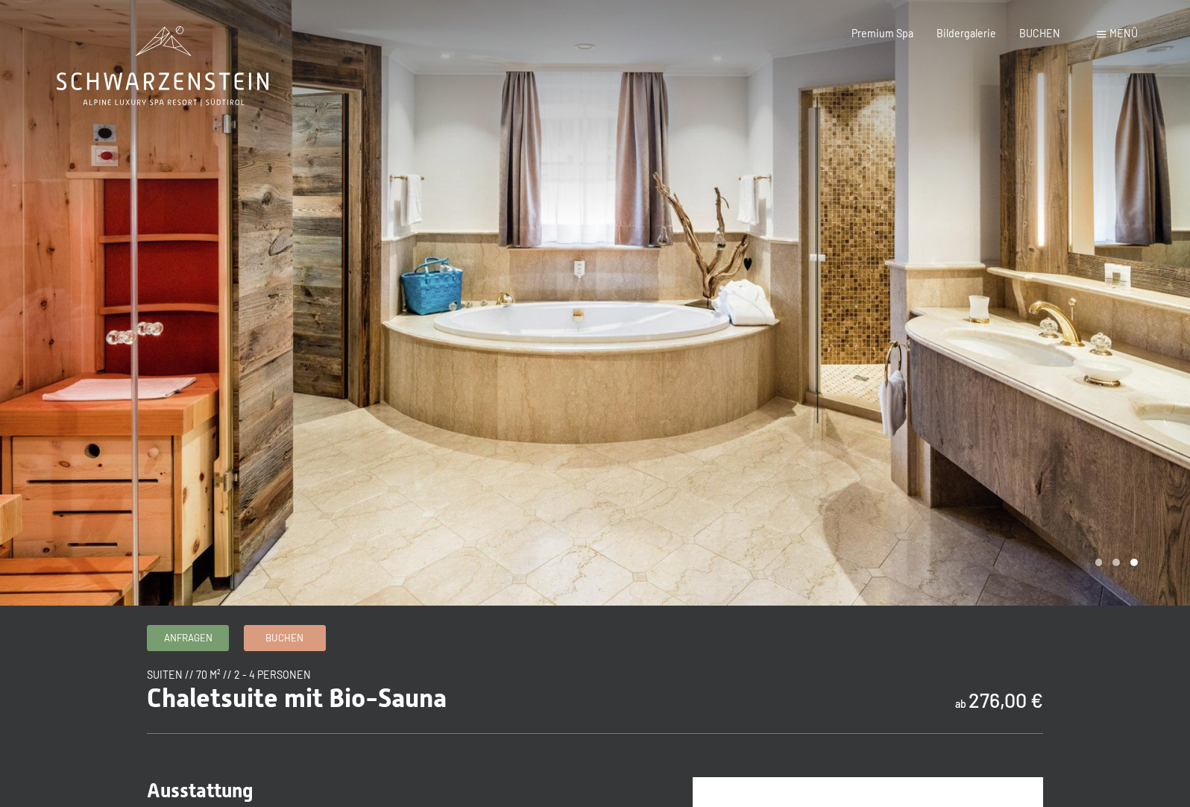
click at [467, 365] on div at bounding box center [297, 302] width 595 height 605
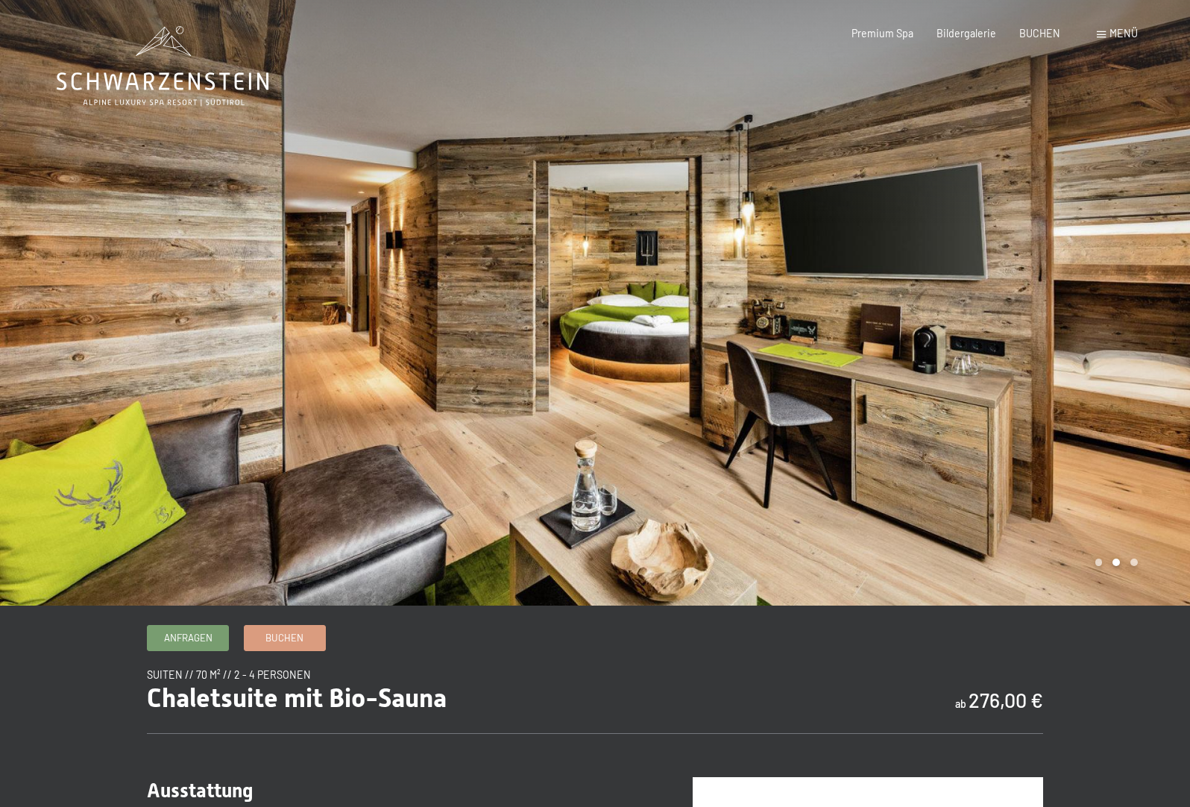
click at [467, 365] on div at bounding box center [297, 302] width 595 height 605
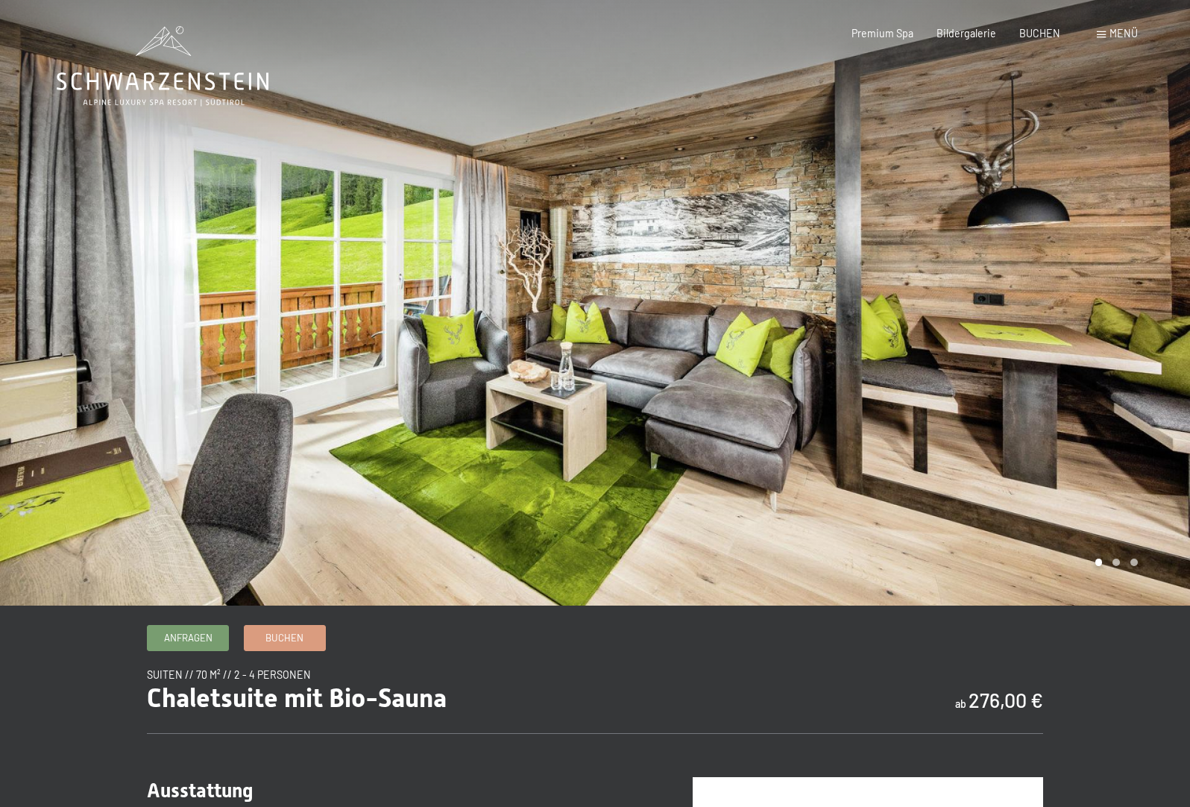
click at [467, 365] on div at bounding box center [297, 302] width 595 height 605
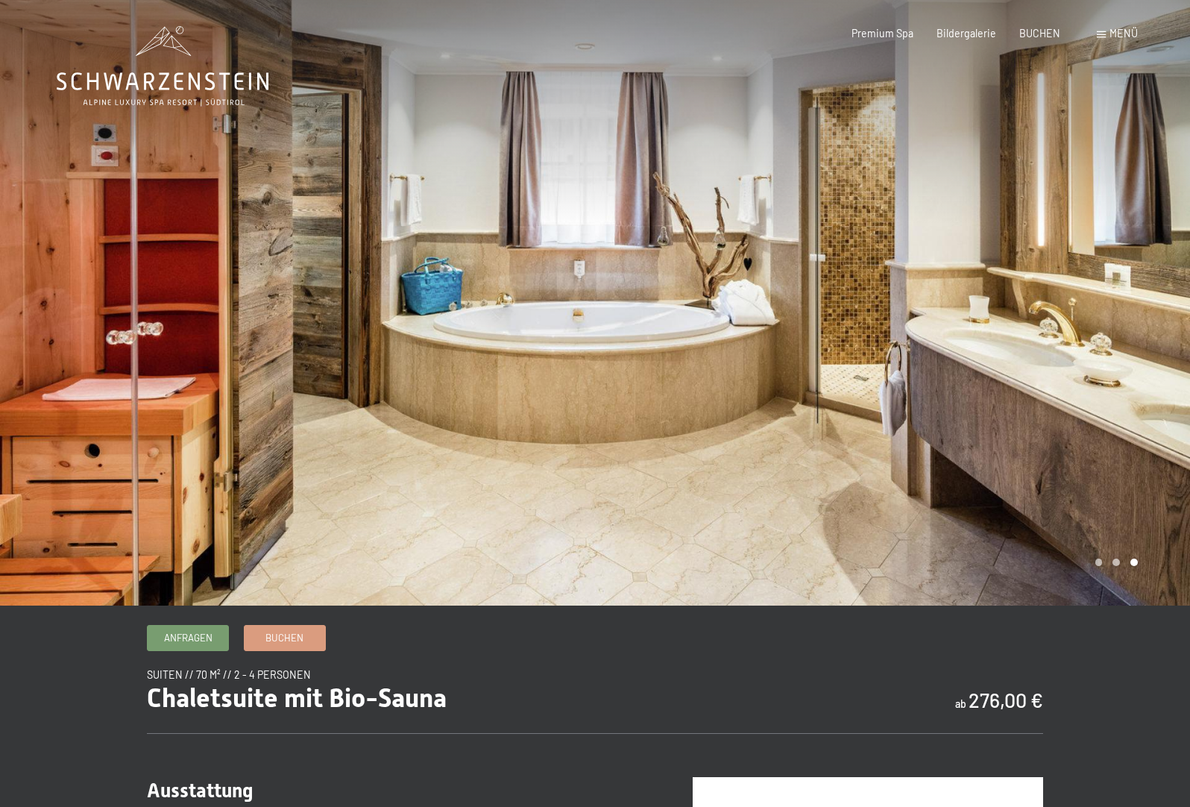
click at [467, 365] on div at bounding box center [297, 302] width 595 height 605
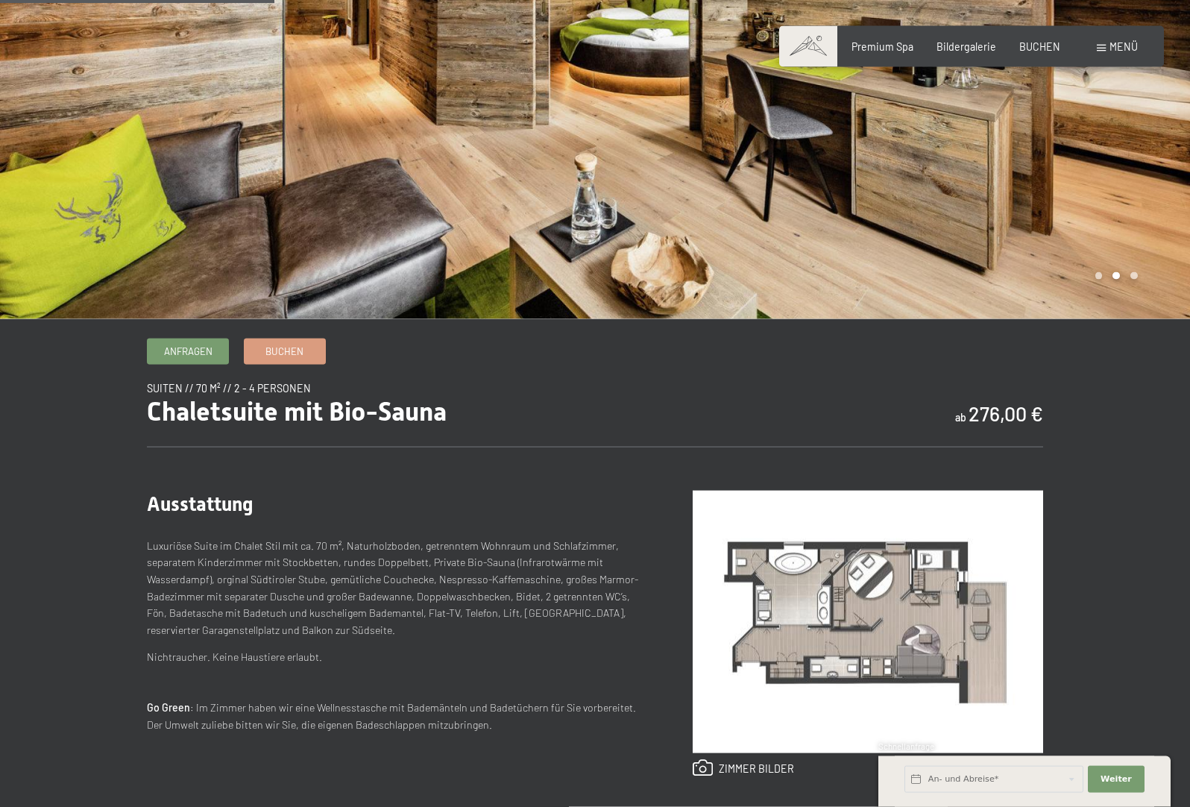
scroll to position [380, 0]
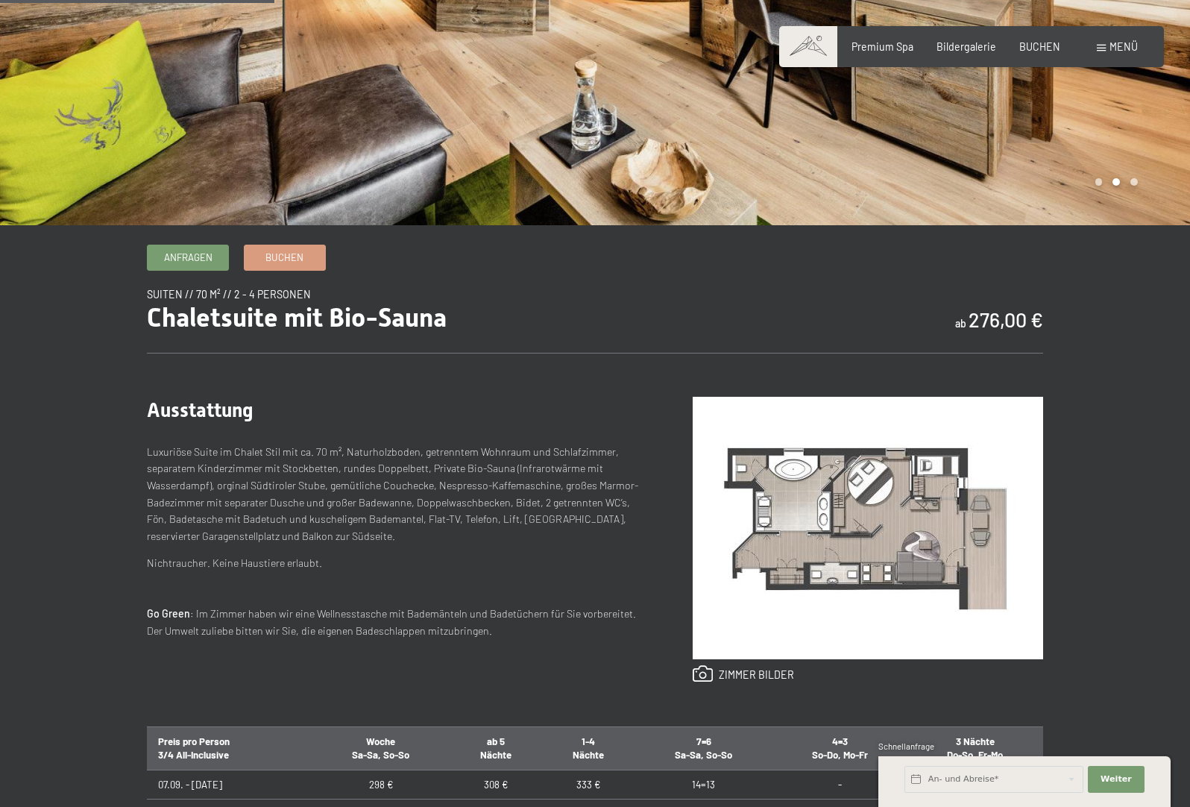
click at [822, 498] on img at bounding box center [868, 528] width 350 height 262
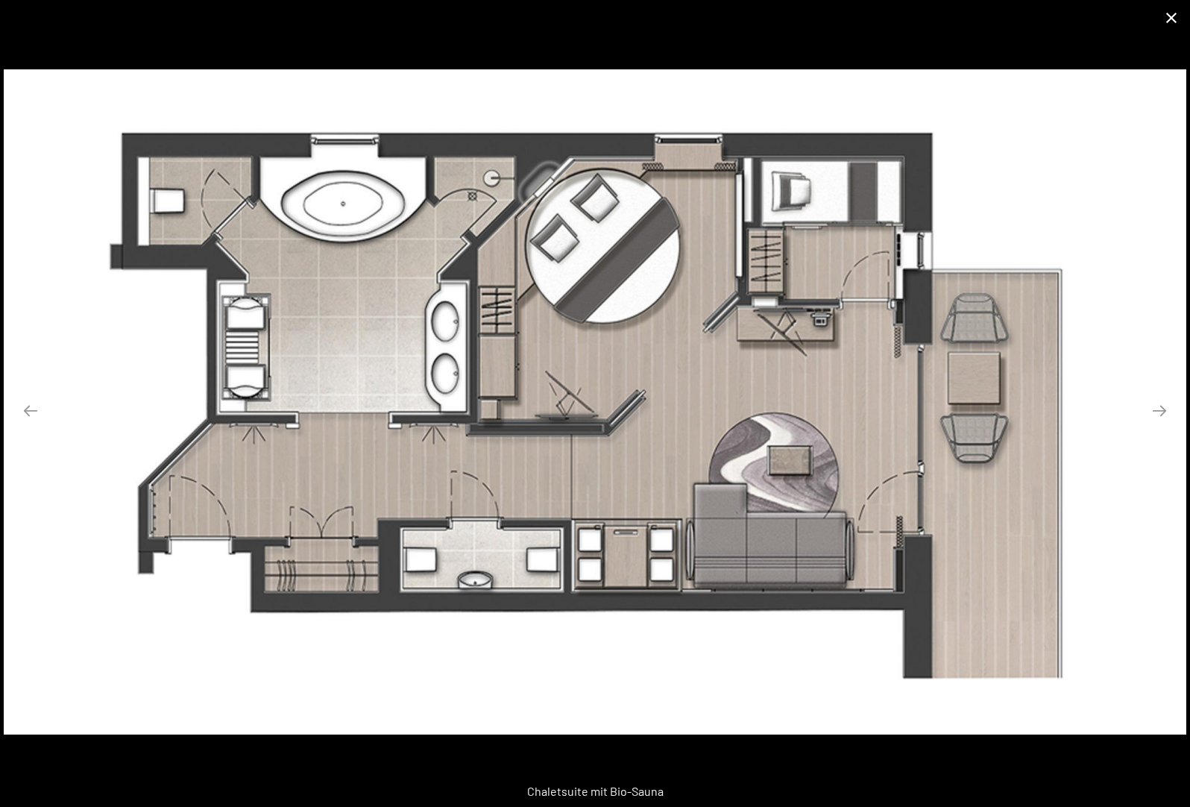
click at [1164, 15] on button "Close gallery" at bounding box center [1171, 17] width 37 height 35
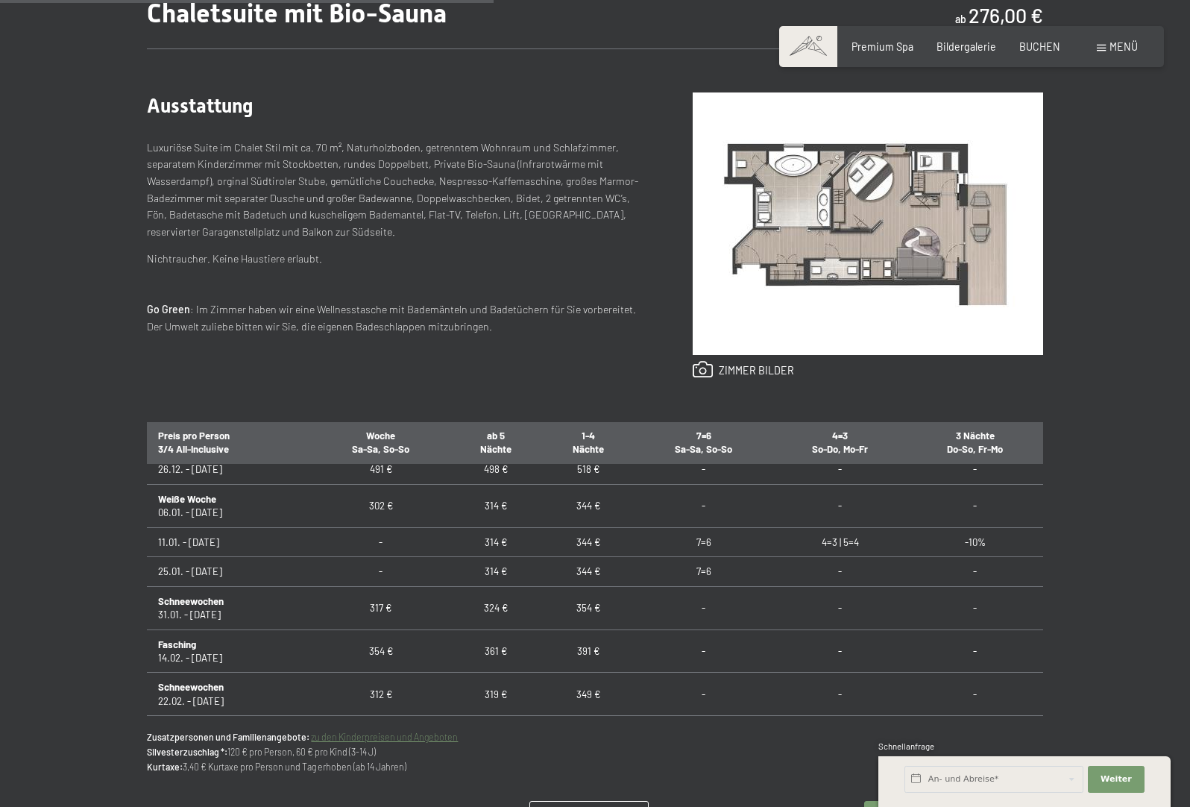
scroll to position [394, 0]
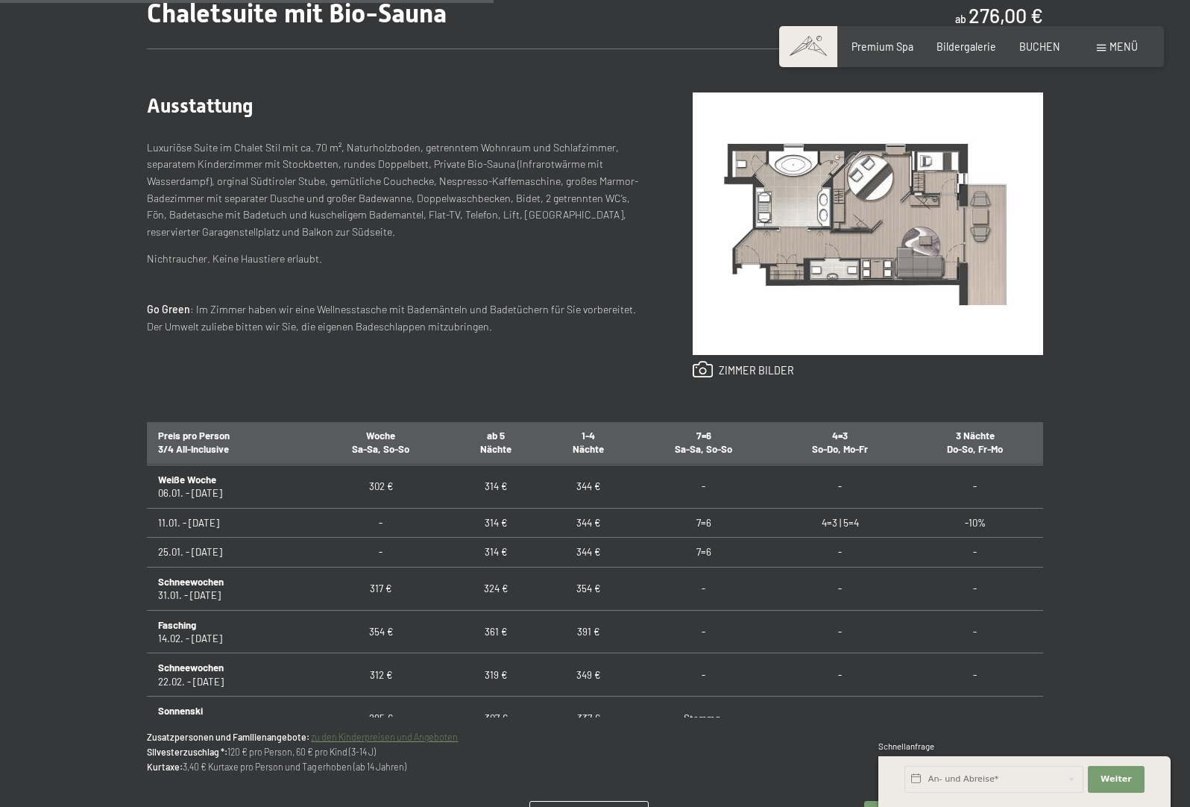
click at [982, 521] on td "-10%" at bounding box center [974, 522] width 135 height 29
click at [983, 517] on td "-10%" at bounding box center [974, 522] width 135 height 29
click at [970, 525] on td "-10%" at bounding box center [974, 522] width 135 height 29
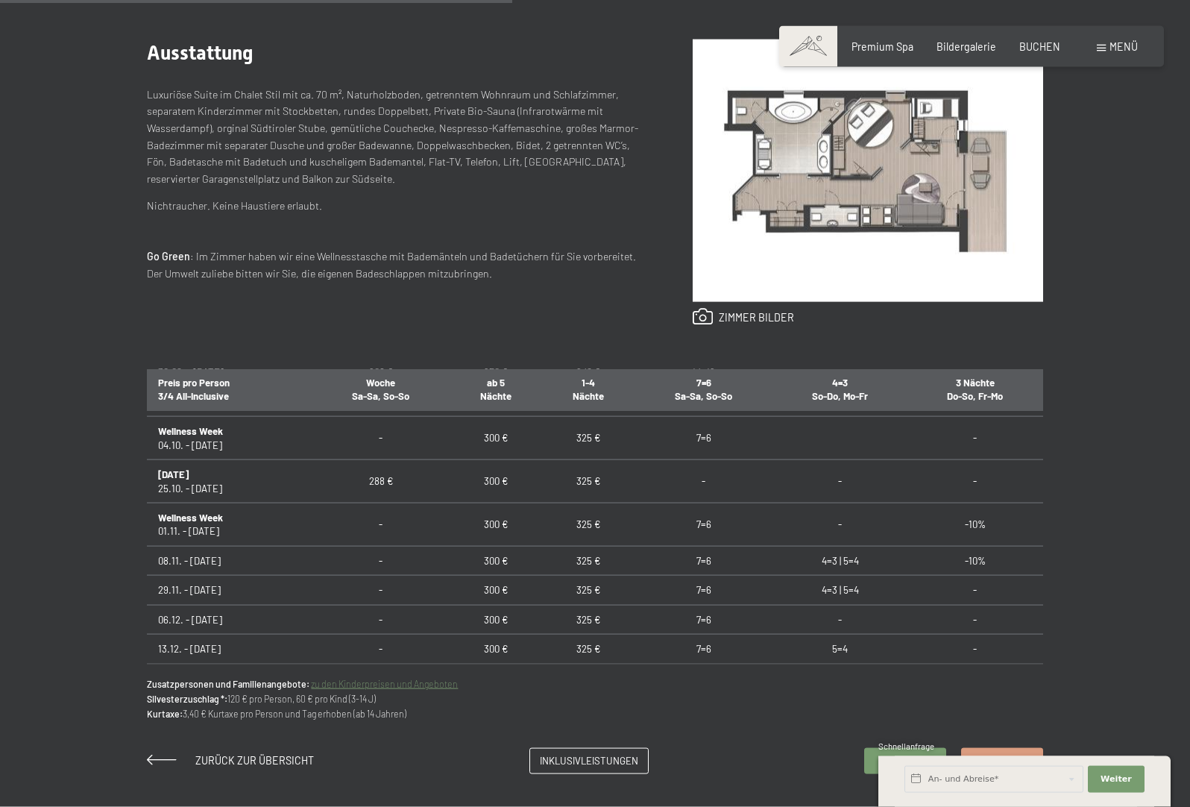
scroll to position [1141, 0]
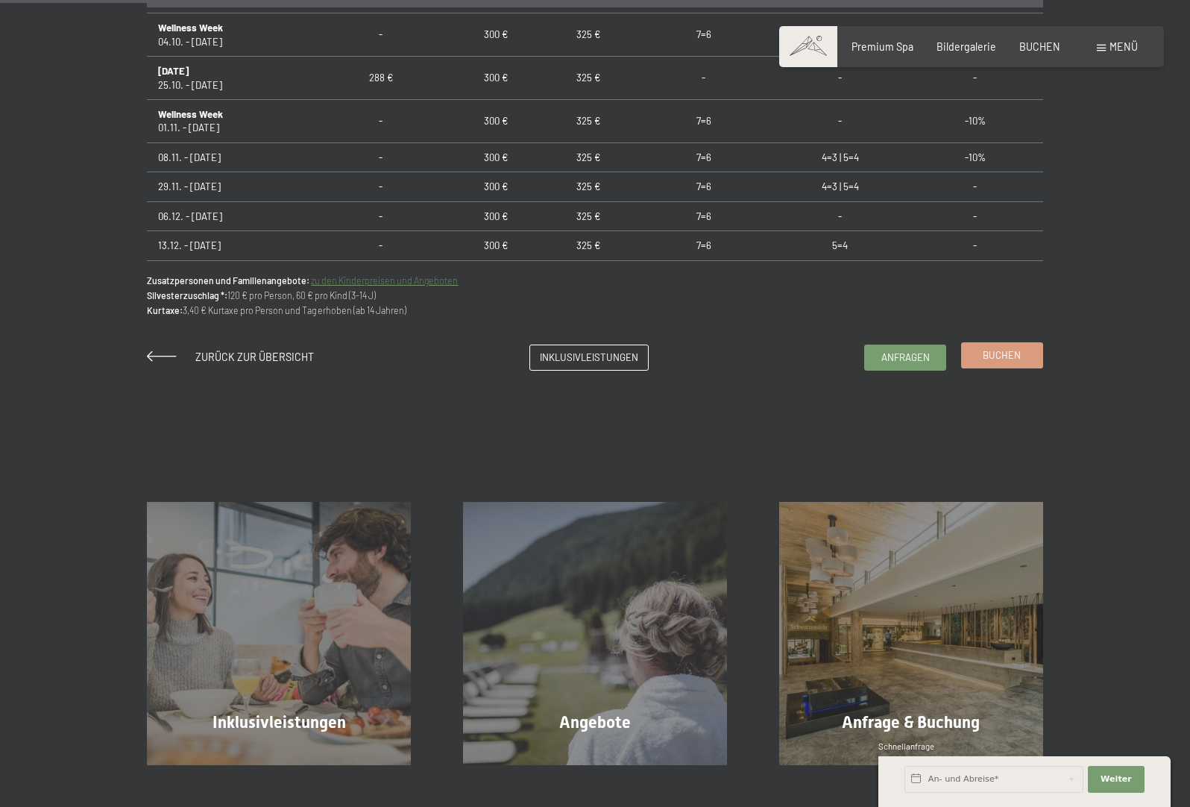
click at [999, 362] on link "Buchen" at bounding box center [1002, 355] width 81 height 25
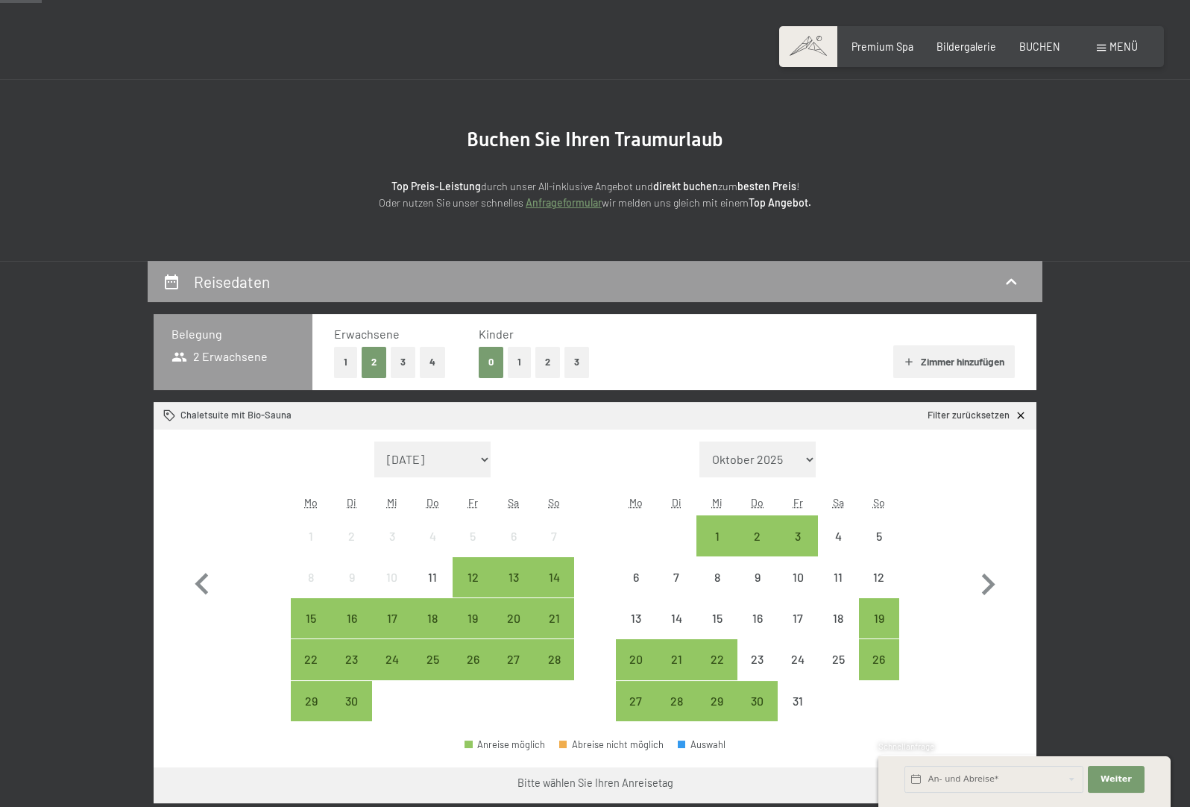
scroll to position [76, 0]
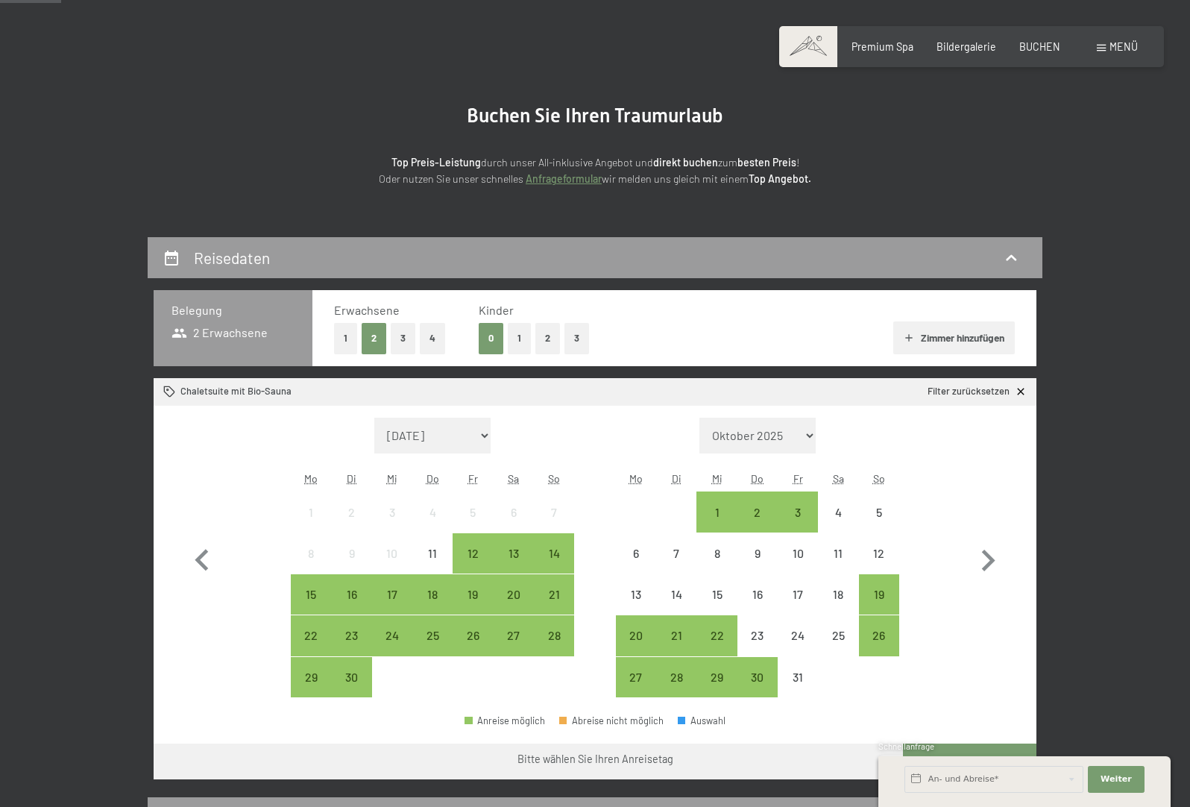
click at [699, 417] on select "Oktober 2025 [DATE] Dezember 2025 Januar 2026 Februar 2026 März 2026 [DATE] Mai…" at bounding box center [757, 435] width 116 height 36
drag, startPoint x: 804, startPoint y: 434, endPoint x: 455, endPoint y: 441, distance: 349.0
click at [455, 441] on span "Einwilligung Marketing*" at bounding box center [511, 445] width 123 height 15
click at [443, 441] on input "Einwilligung Marketing*" at bounding box center [435, 445] width 15 height 15
checkbox input "false"
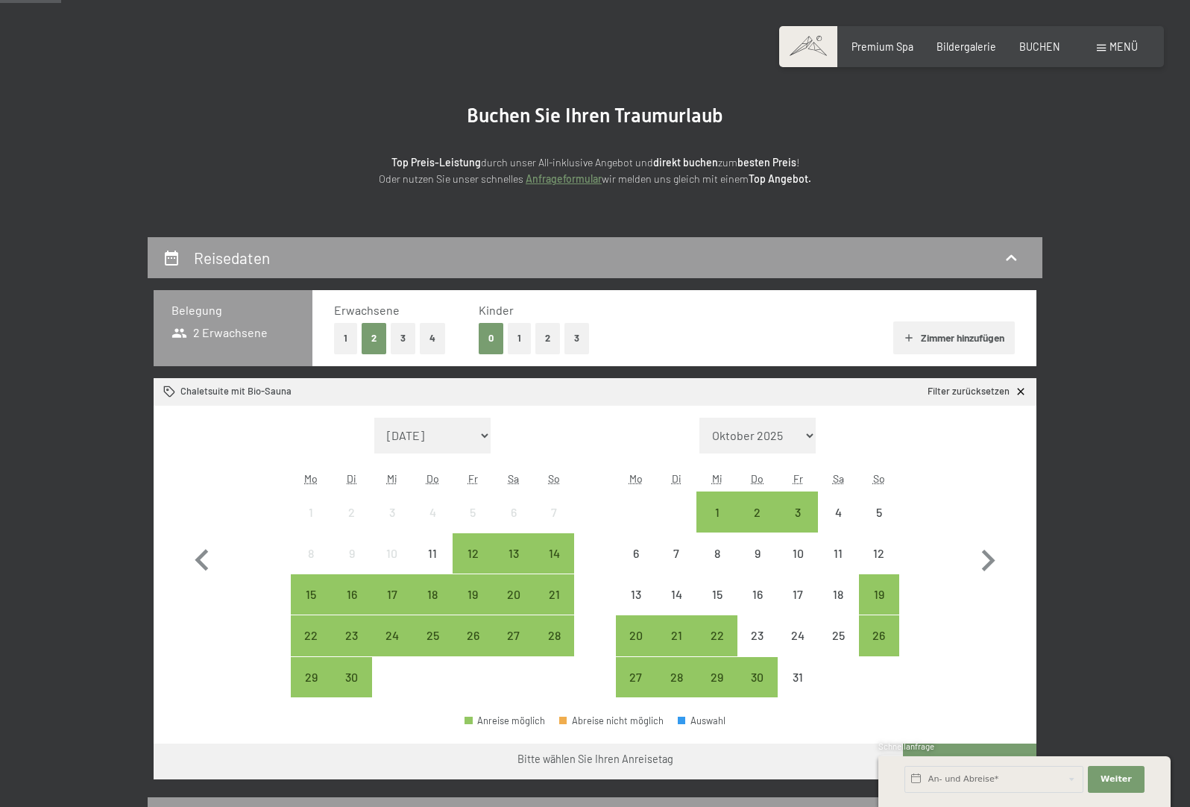
click at [374, 417] on select "[DATE] Oktober 2025 [DATE] Dezember 2025 Januar 2026 Februar 2026 März 2026 [DA…" at bounding box center [432, 435] width 116 height 36
select select "[DATE]"
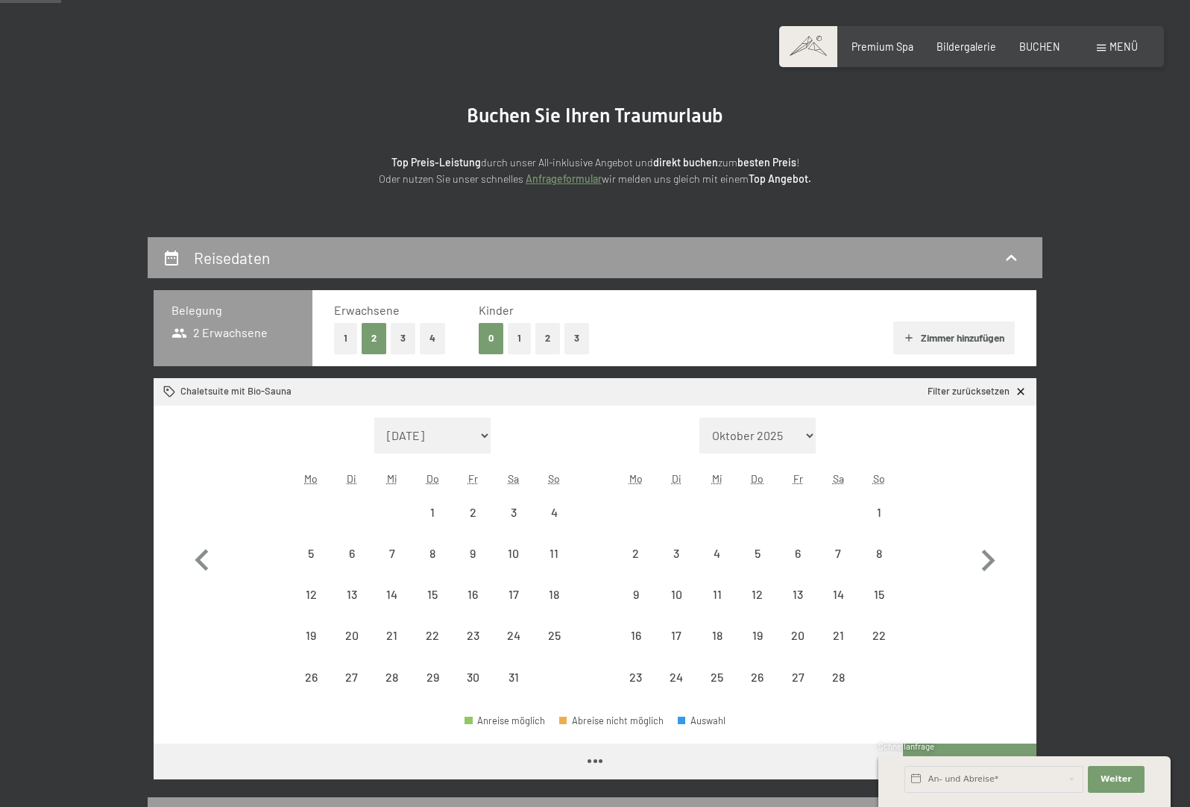
select select "[DATE]"
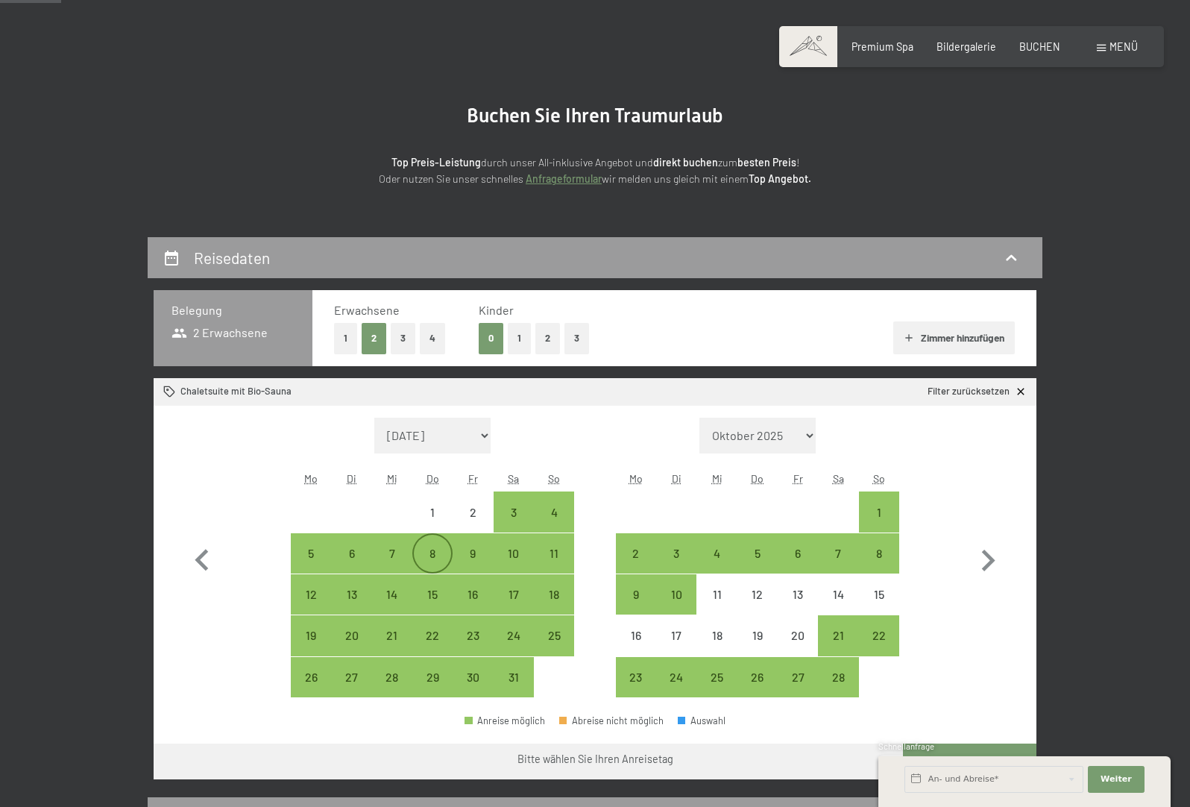
click at [435, 549] on div "8" at bounding box center [432, 565] width 37 height 37
select select "[DATE]"
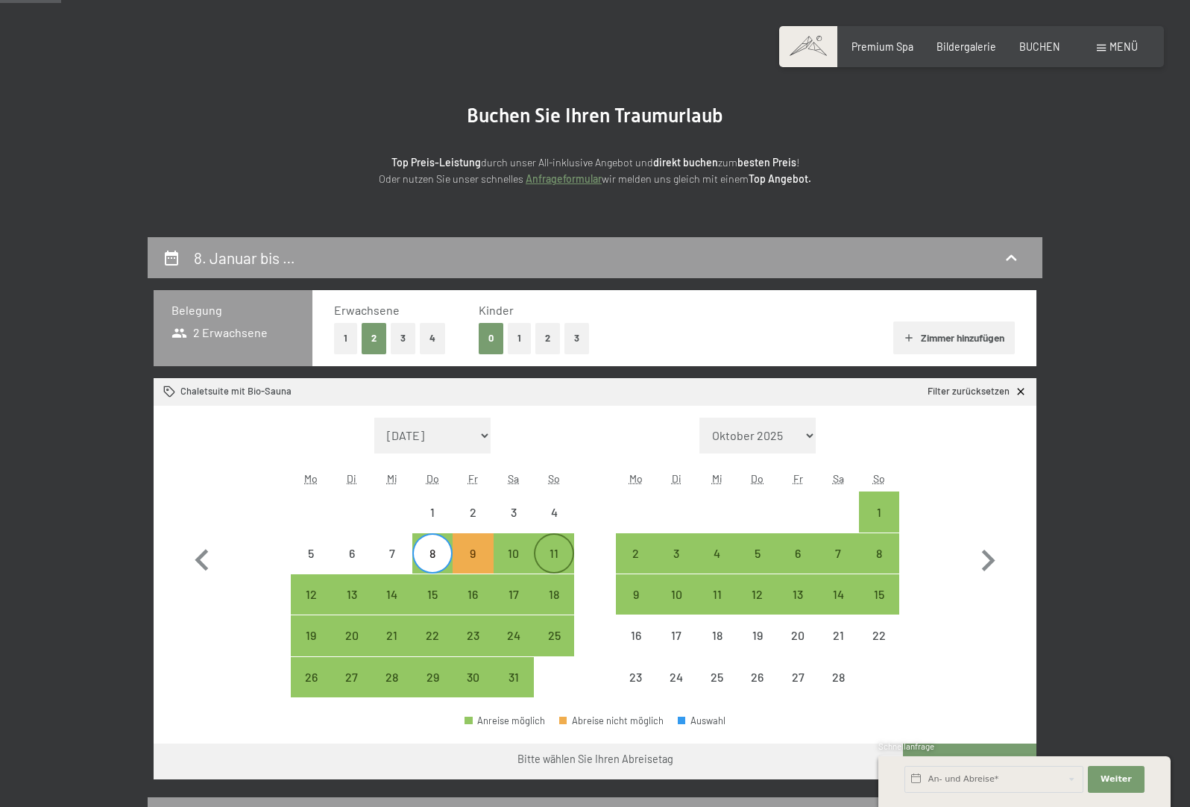
click at [550, 552] on div "11" at bounding box center [553, 565] width 37 height 37
select select "[DATE]"
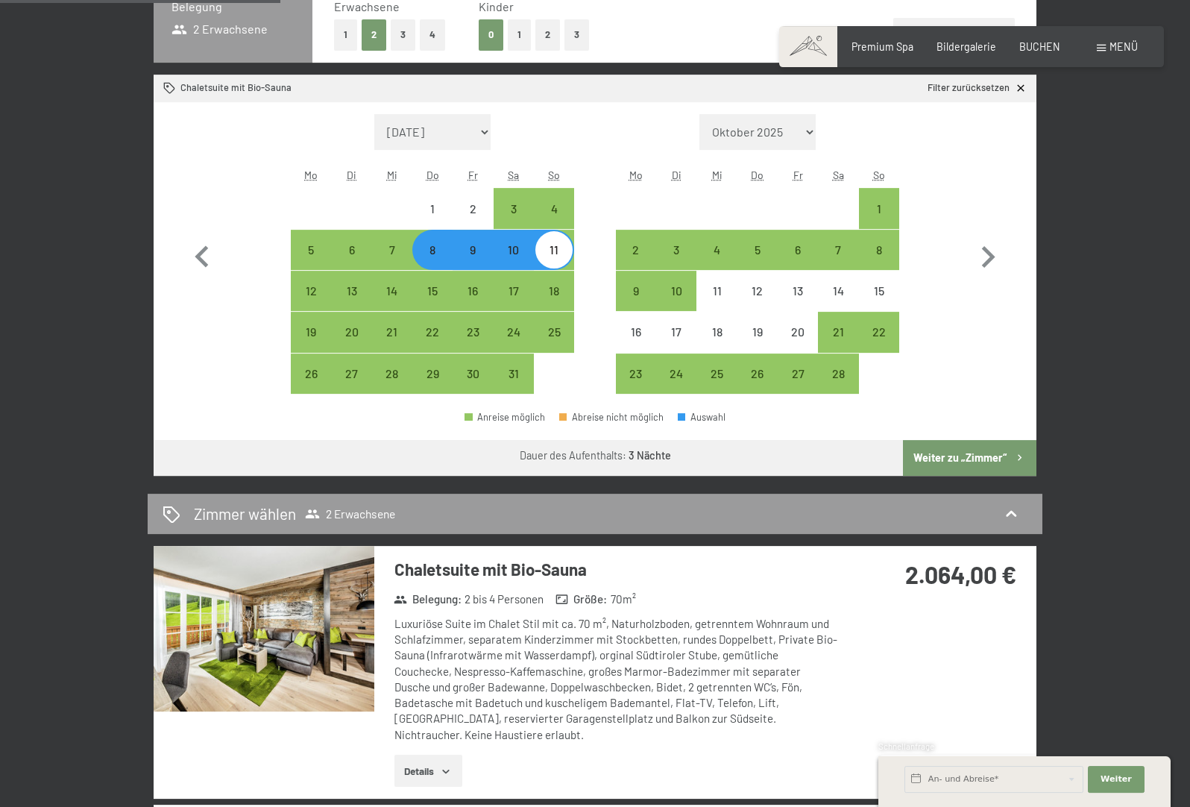
scroll to position [380, 0]
